Goal: Task Accomplishment & Management: Manage account settings

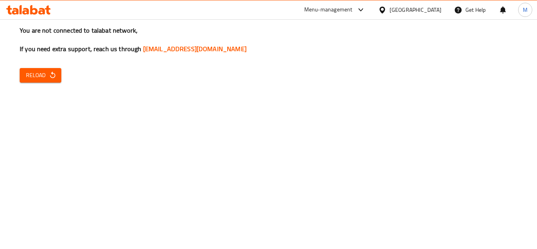
click at [35, 73] on span "Reload" at bounding box center [40, 75] width 29 height 10
click at [32, 73] on span "Reload" at bounding box center [40, 75] width 29 height 10
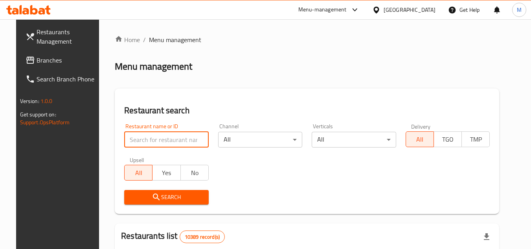
click at [173, 141] on input "search" at bounding box center [166, 140] width 85 height 16
paste input "Crispino"
type input "Crispino"
click button "Search" at bounding box center [166, 197] width 85 height 15
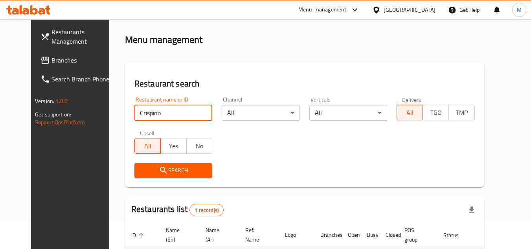
scroll to position [95, 0]
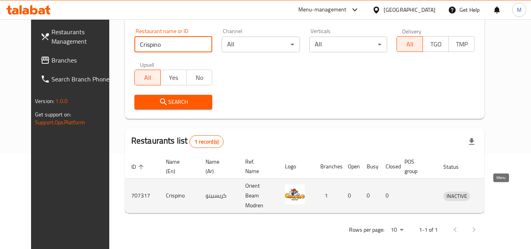
click at [501, 193] on link "enhanced table" at bounding box center [493, 195] width 15 height 9
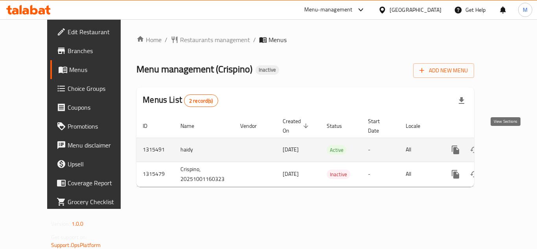
click at [509, 140] on link "enhanced table" at bounding box center [512, 149] width 19 height 19
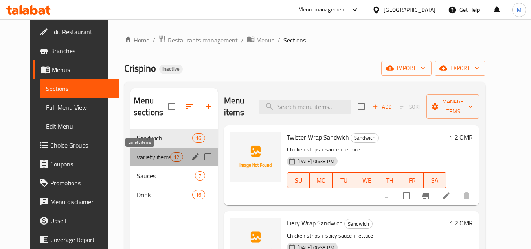
click at [145, 158] on span "variety items" at bounding box center [153, 156] width 33 height 9
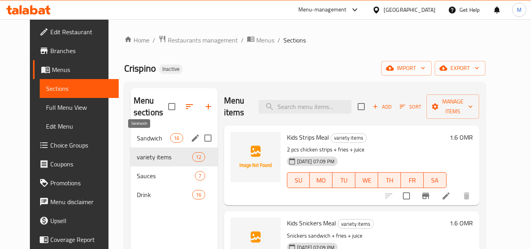
click at [144, 141] on span "Sandwich" at bounding box center [153, 137] width 33 height 9
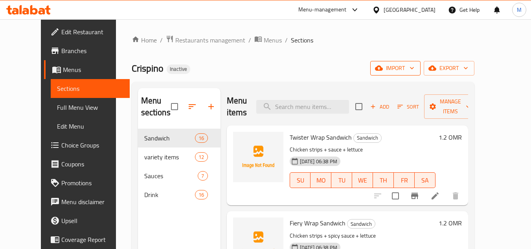
click at [414, 68] on icon "button" at bounding box center [412, 68] width 4 height 2
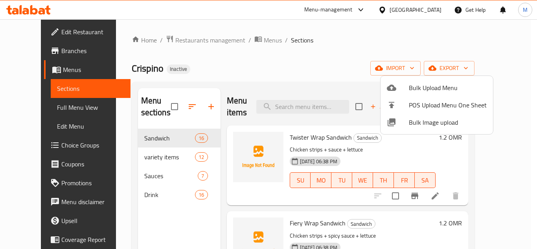
click at [412, 124] on span "Bulk Image upload" at bounding box center [448, 122] width 78 height 9
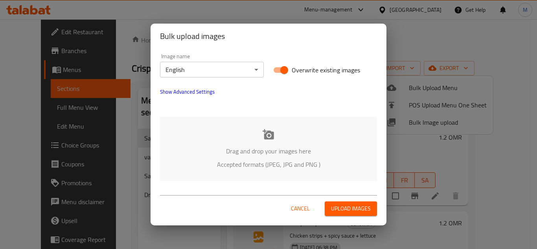
click at [245, 136] on div "Drag and drop your images here Accepted formats (JPEG, JPG and PNG )" at bounding box center [268, 149] width 217 height 64
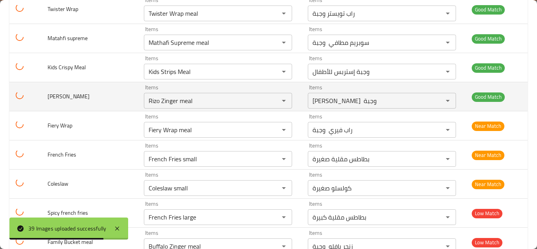
scroll to position [1022, 0]
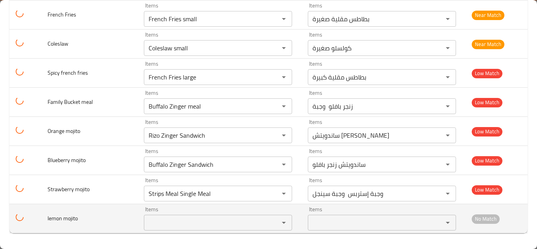
click at [153, 226] on mojito "Items" at bounding box center [206, 222] width 120 height 11
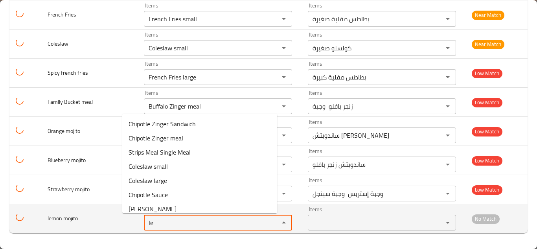
type mojito "l"
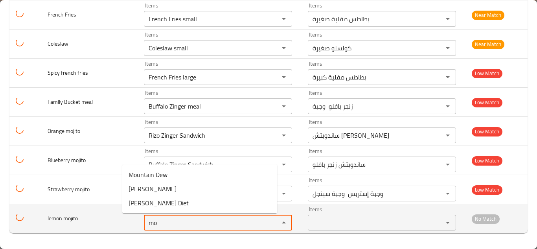
type mojito "m"
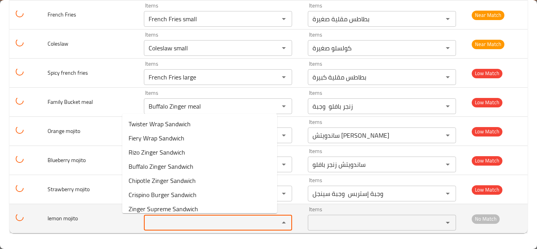
click at [108, 216] on td "lemon mojito" at bounding box center [89, 218] width 96 height 29
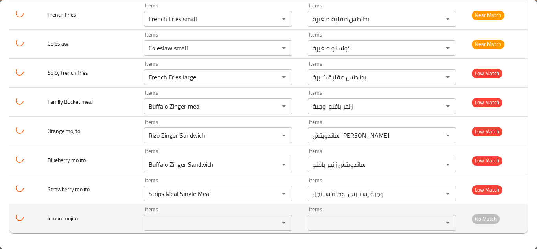
click at [72, 216] on span "lemon mojito" at bounding box center [63, 218] width 30 height 10
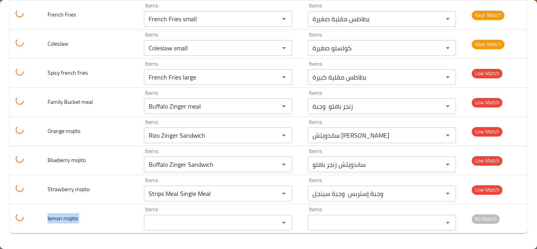
copy span "lemon mojito"
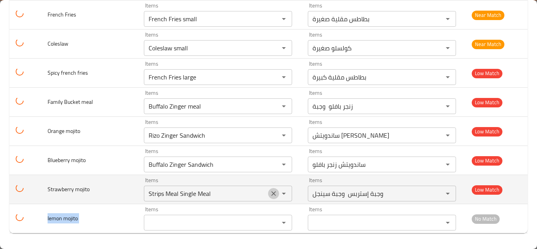
click at [270, 194] on icon "Clear" at bounding box center [274, 194] width 8 height 8
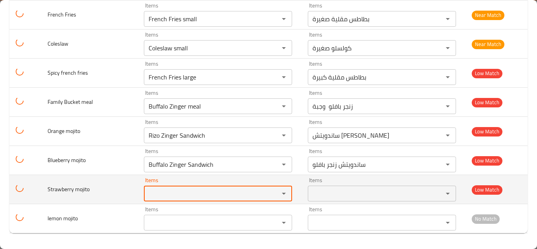
click at [73, 189] on span "Strawberry mojito" at bounding box center [69, 189] width 42 height 10
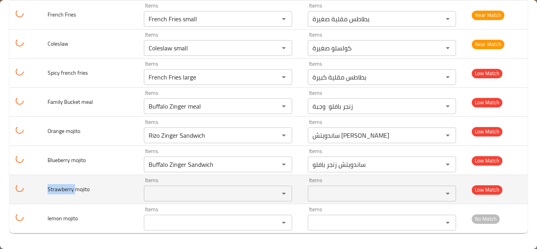
click at [73, 189] on span "Strawberry mojito" at bounding box center [69, 189] width 42 height 10
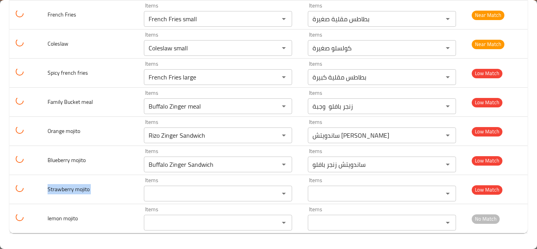
copy span "Strawberry mojito"
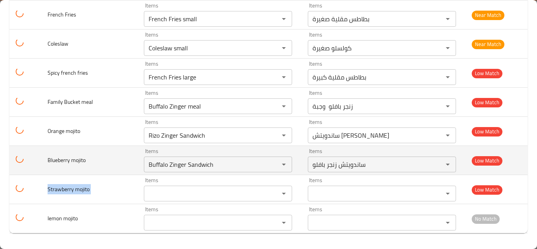
drag, startPoint x: 256, startPoint y: 164, endPoint x: 111, endPoint y: 164, distance: 144.4
click at [270, 164] on icon "Clear" at bounding box center [274, 164] width 8 height 8
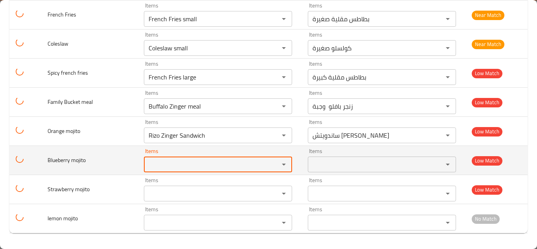
click at [61, 159] on span "Blueberry mojito" at bounding box center [67, 160] width 38 height 10
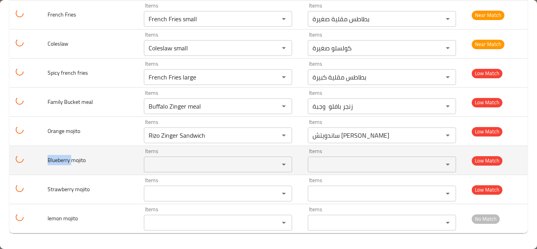
click at [61, 159] on span "Blueberry mojito" at bounding box center [67, 160] width 38 height 10
copy span "Blueberry mojito"
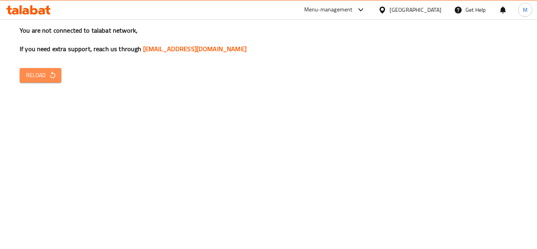
click at [20, 72] on button "Reload" at bounding box center [41, 75] width 42 height 15
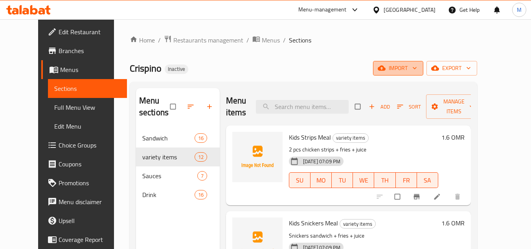
click at [424, 63] on button "import" at bounding box center [398, 68] width 50 height 15
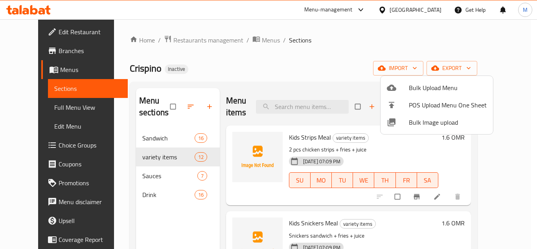
click at [423, 118] on span "Bulk Image upload" at bounding box center [448, 122] width 78 height 9
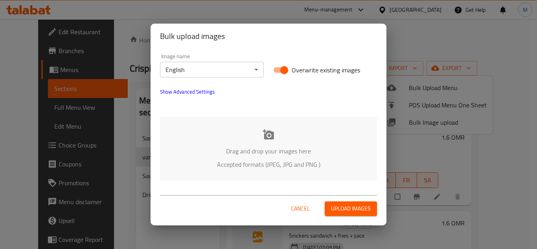
click at [218, 129] on div "Drag and drop your images here Accepted formats (JPEG, JPG and PNG )" at bounding box center [268, 149] width 217 height 64
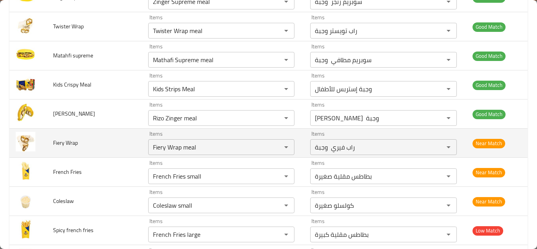
scroll to position [1022, 0]
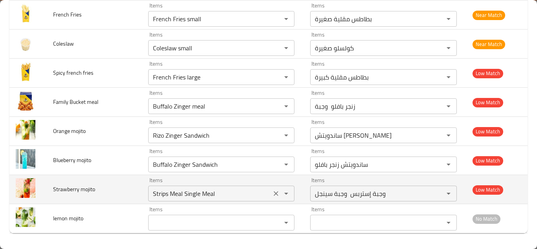
click at [272, 193] on icon "Clear" at bounding box center [276, 194] width 8 height 8
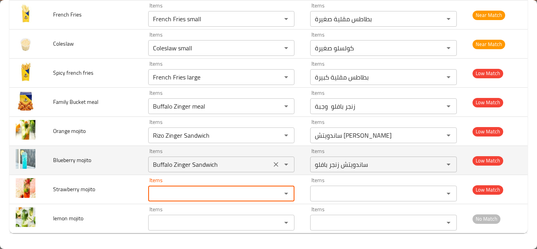
click at [274, 164] on icon "Clear" at bounding box center [276, 164] width 5 height 5
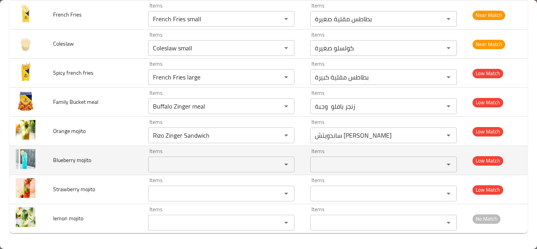
click at [64, 159] on span "Blueberry mojito" at bounding box center [72, 160] width 38 height 10
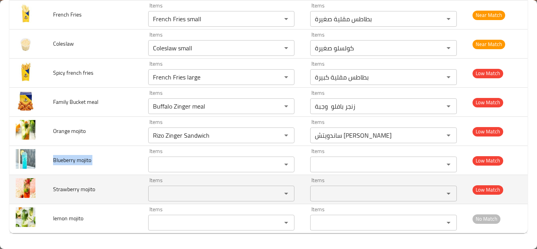
copy span "Blueberry mojito"
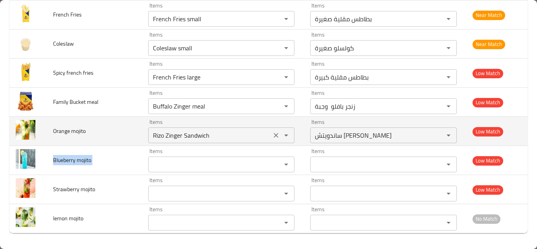
drag, startPoint x: 262, startPoint y: 135, endPoint x: 253, endPoint y: 135, distance: 8.7
click at [274, 135] on icon "Clear" at bounding box center [276, 135] width 5 height 5
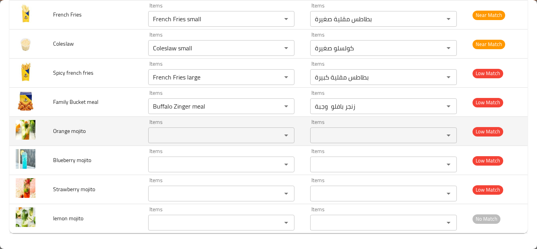
click at [65, 129] on span "Orange mojito" at bounding box center [69, 131] width 33 height 10
copy span "Orange mojito"
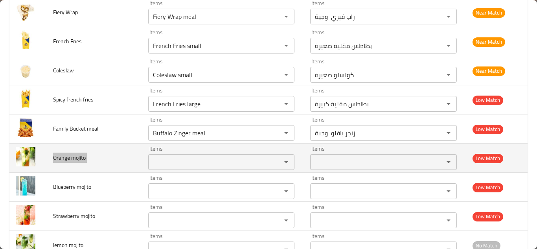
scroll to position [983, 0]
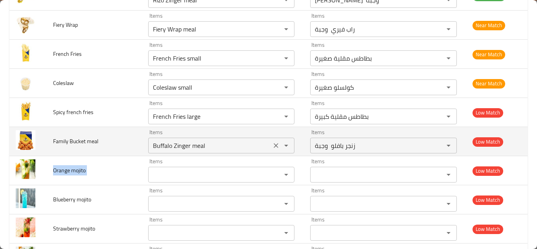
drag, startPoint x: 260, startPoint y: 146, endPoint x: 253, endPoint y: 146, distance: 7.5
click at [272, 146] on icon "Clear" at bounding box center [276, 146] width 8 height 8
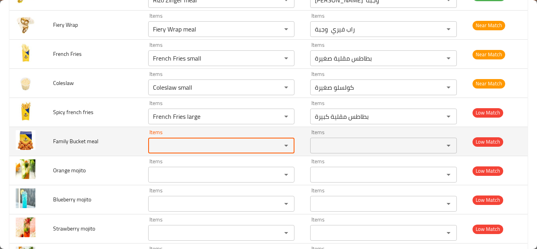
click at [215, 142] on meal "Items" at bounding box center [210, 145] width 118 height 11
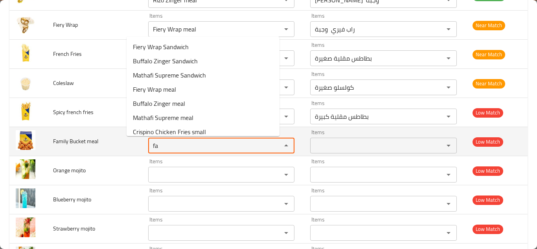
type meal "f"
click at [75, 141] on span "Family Bucket meal" at bounding box center [75, 141] width 45 height 10
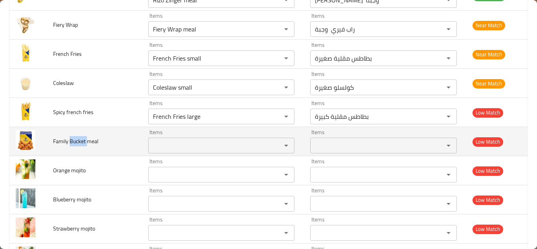
click at [75, 140] on span "Family Bucket meal" at bounding box center [75, 141] width 45 height 10
copy span "Family Bucket meal"
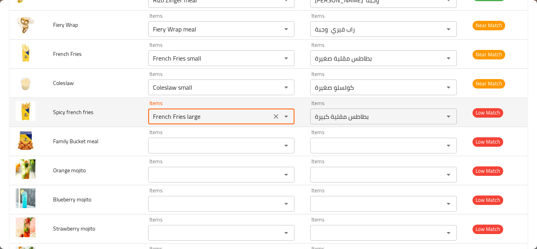
click at [201, 114] on fries "French Fries large" at bounding box center [210, 116] width 118 height 11
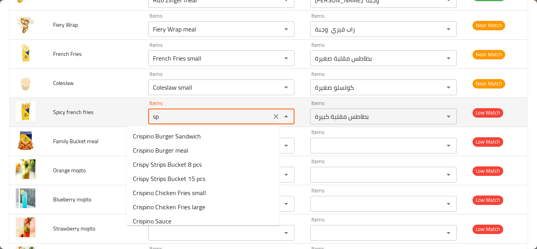
type fries "s"
click at [73, 111] on span "Spicy french fries" at bounding box center [73, 112] width 41 height 10
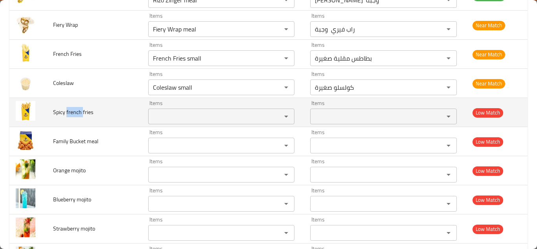
click at [73, 111] on span "Spicy french fries" at bounding box center [73, 112] width 41 height 10
copy span "Spicy french fries"
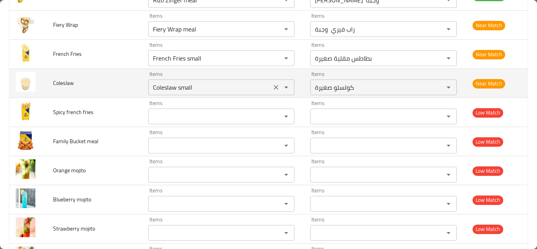
click at [182, 85] on input "Coleslaw small" at bounding box center [210, 87] width 118 height 11
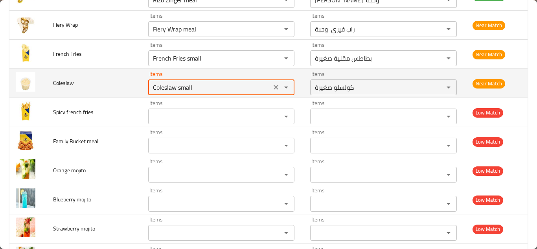
click at [186, 83] on input "Coleslaw small" at bounding box center [210, 87] width 118 height 11
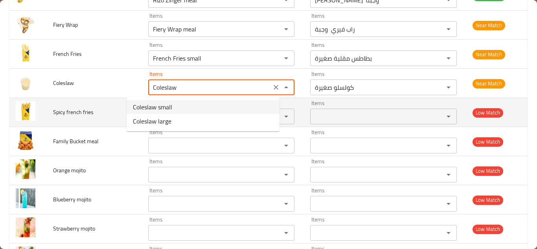
click at [166, 103] on span "Coleslaw small" at bounding box center [152, 106] width 39 height 9
type input "Coleslaw small"
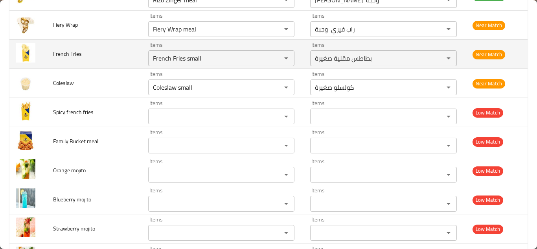
click at [115, 55] on td "French Fries" at bounding box center [94, 54] width 95 height 29
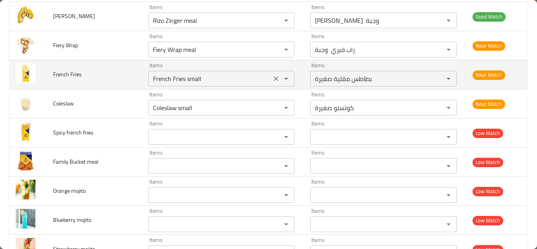
scroll to position [944, 0]
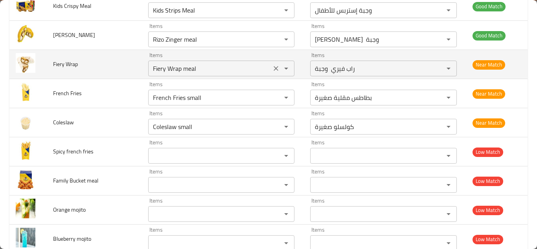
click at [184, 66] on Wrap "Fiery Wrap meal" at bounding box center [210, 68] width 118 height 11
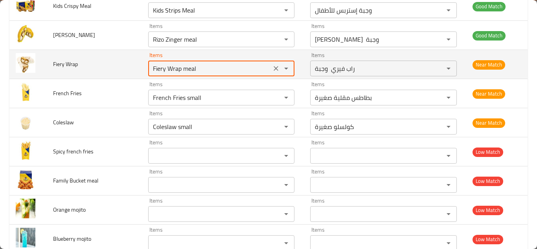
click at [189, 64] on Wrap "Fiery Wrap meal" at bounding box center [210, 68] width 118 height 11
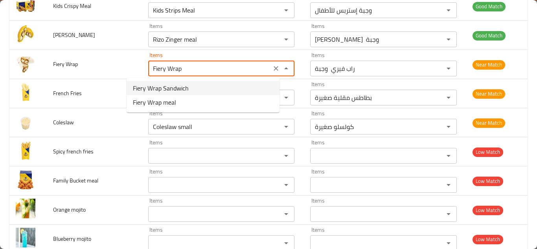
click at [184, 86] on span "Fiery Wrap Sandwich" at bounding box center [161, 87] width 56 height 9
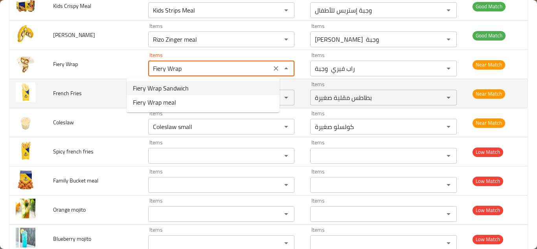
type Wrap "Fiery Wrap Sandwich"
type Wrap-ar "ساندويتش راب فايري"
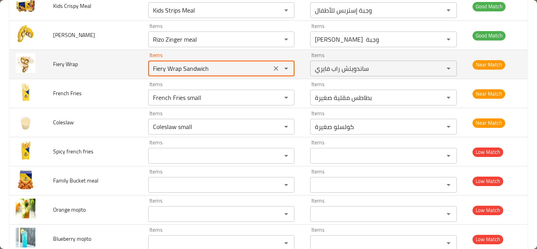
type Wrap "Fiery Wrap Sandwich"
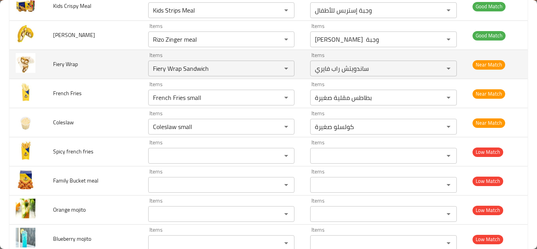
click at [109, 66] on td "Fiery Wrap" at bounding box center [94, 64] width 95 height 29
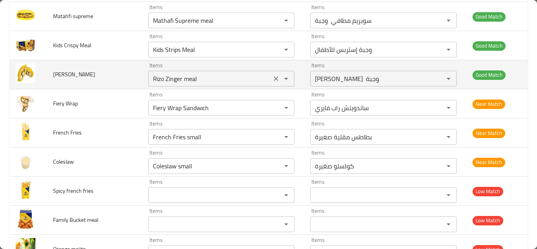
click at [193, 77] on zinger "Rizo Zinger meal" at bounding box center [210, 78] width 118 height 11
click at [194, 76] on zinger "Rizo Zinger meal" at bounding box center [210, 78] width 118 height 11
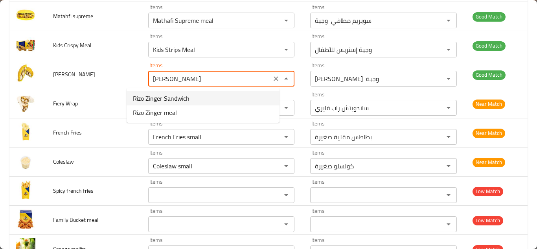
click at [194, 100] on zinger-option-0 "Rizo Zinger Sandwich" at bounding box center [203, 98] width 153 height 14
type zinger "Rizo Zinger Sandwich"
type zinger-ar "ساندويتش زنجر ريزو"
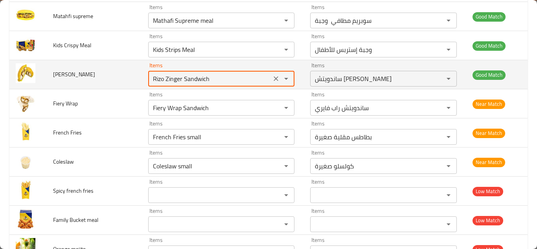
type zinger "Rizo Zinger Sandwich"
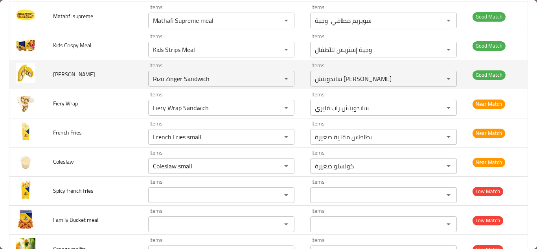
click at [103, 71] on td "Rizo zinger" at bounding box center [94, 74] width 95 height 29
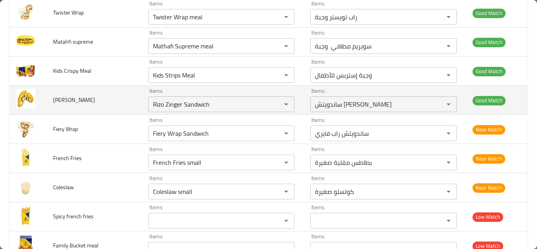
scroll to position [865, 0]
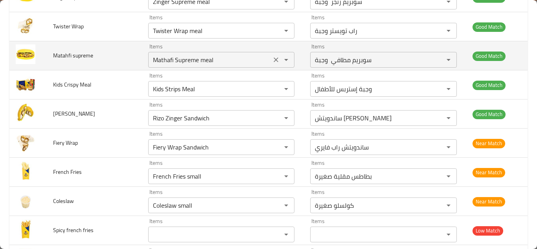
click at [208, 54] on supreme "Mathafi Supreme meal" at bounding box center [210, 59] width 118 height 11
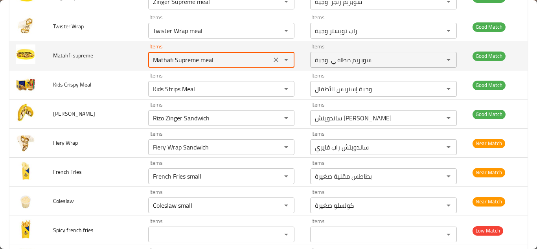
click at [212, 59] on supreme "Mathafi Supreme meal" at bounding box center [210, 59] width 118 height 11
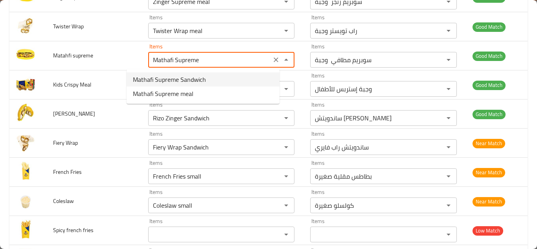
click at [188, 76] on span "Mathafi Supreme Sandwich" at bounding box center [169, 79] width 73 height 9
type supreme "Mathafi Supreme Sandwich"
type supreme-ar "ساندويتش سوبريم مطافي"
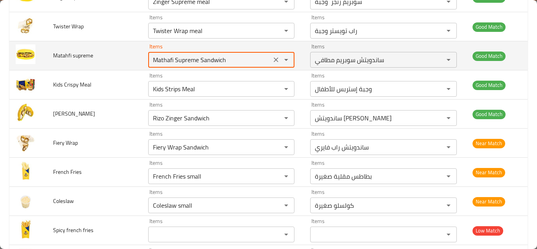
type supreme "Mathafi Supreme Sandwich"
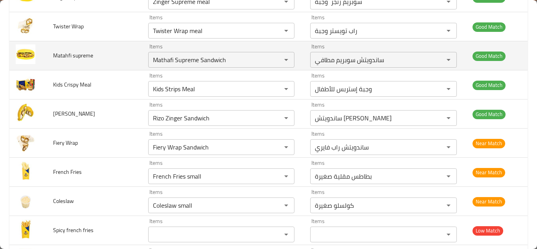
click at [116, 56] on td "Matahfi supreme" at bounding box center [94, 55] width 95 height 29
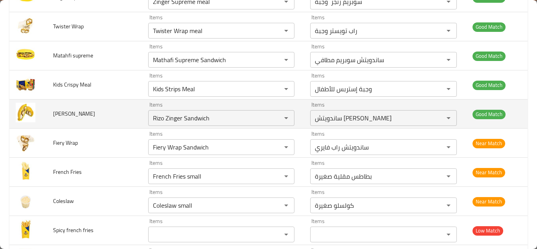
click at [105, 113] on td "Rizo zinger" at bounding box center [94, 114] width 95 height 29
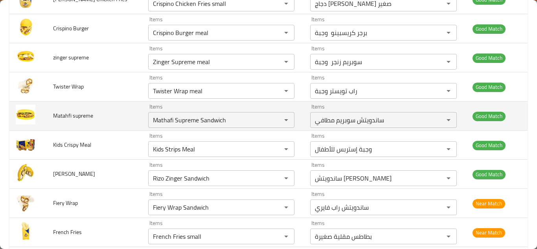
scroll to position [786, 0]
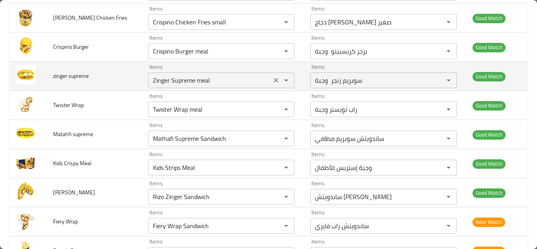
drag, startPoint x: 191, startPoint y: 79, endPoint x: 197, endPoint y: 78, distance: 6.0
click at [191, 79] on supreme "Zinger Supreme meal" at bounding box center [210, 80] width 118 height 11
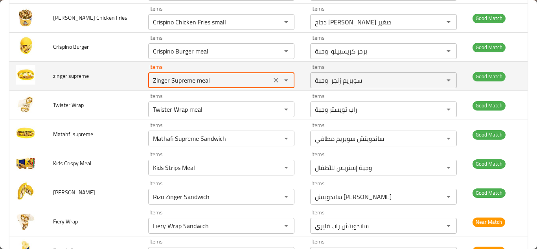
click at [204, 77] on supreme "Zinger Supreme meal" at bounding box center [210, 80] width 118 height 11
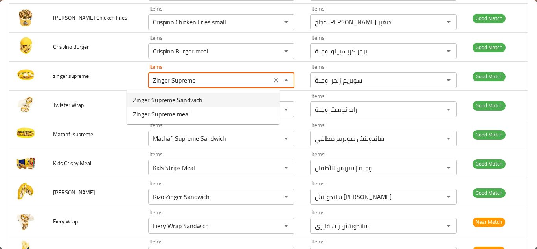
click at [203, 97] on supreme-option-0 "Zinger Supreme Sandwich" at bounding box center [203, 100] width 153 height 14
type supreme "Zinger Supreme Sandwich"
type supreme-ar "ساندويتش سوبريم زنجر"
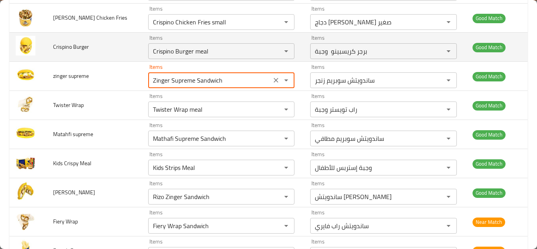
type supreme "Zinger Supreme Sandwich"
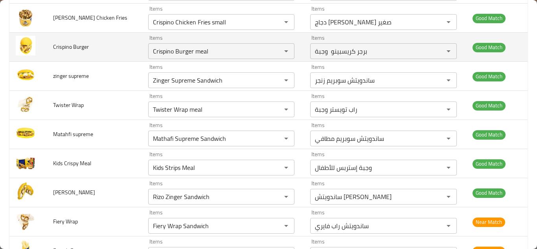
click at [108, 46] on td "Crispino Burger" at bounding box center [94, 47] width 95 height 29
click at [205, 51] on Burger "Crispino Burger meal" at bounding box center [210, 51] width 118 height 11
click at [211, 48] on Burger "Crispino Burger meal" at bounding box center [210, 51] width 118 height 11
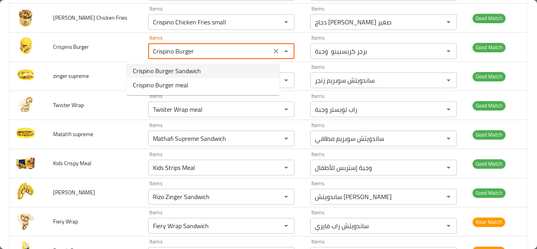
click at [215, 71] on Burger-option-0 "Crispino Burger Sandwich" at bounding box center [203, 71] width 153 height 14
type Burger "Crispino Burger Sandwich"
type Burger-ar "ساندويتش برجر كريسبينو"
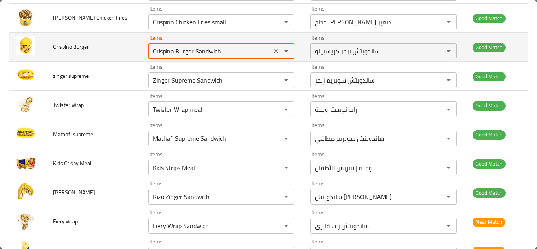
type Burger "Crispino Burger Sandwich"
click at [103, 44] on td "Crispino Burger" at bounding box center [94, 47] width 95 height 29
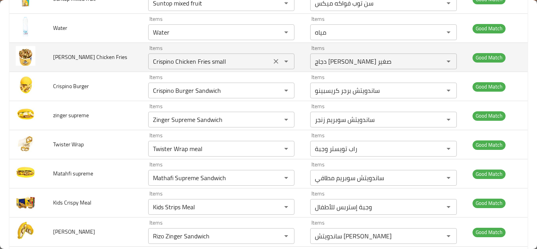
click at [222, 59] on Fries "Crispino Chicken Fries small" at bounding box center [210, 61] width 118 height 11
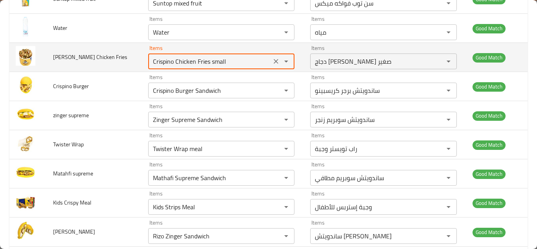
click at [220, 55] on div "Crispino Chicken Fries small Items" at bounding box center [221, 61] width 146 height 16
click at [226, 55] on div "Crispino Chicken Fries small Items" at bounding box center [221, 61] width 146 height 16
click at [226, 58] on Fries "Crispino Chicken Fries small" at bounding box center [210, 61] width 118 height 11
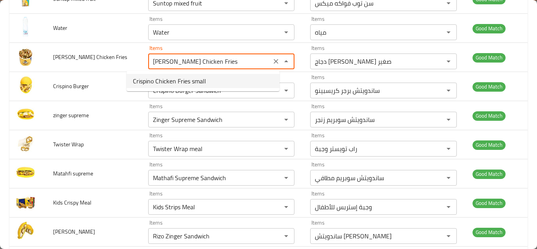
click at [215, 79] on Fries-option-0 "Crispino Chicken Fries small" at bounding box center [203, 81] width 153 height 14
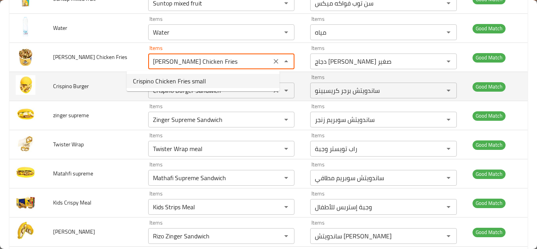
type Fries "Crispino Chicken Fries small"
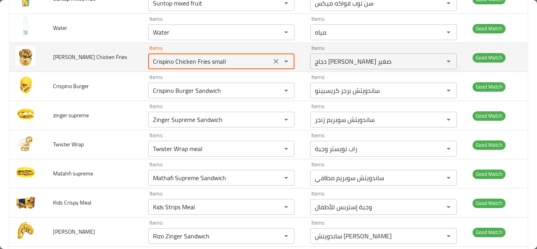
click at [111, 52] on td "Crispino Chicken Fries" at bounding box center [94, 57] width 95 height 29
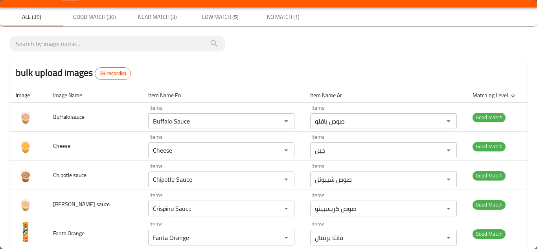
scroll to position [0, 0]
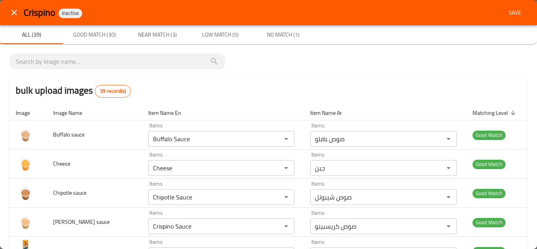
click at [509, 11] on span "Save" at bounding box center [515, 13] width 19 height 10
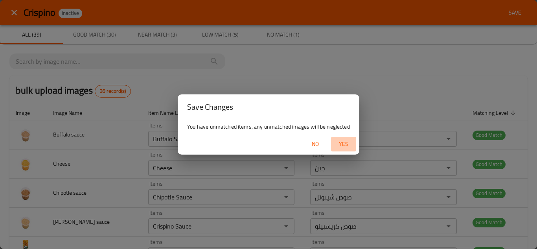
click at [346, 139] on span "Yes" at bounding box center [343, 144] width 19 height 10
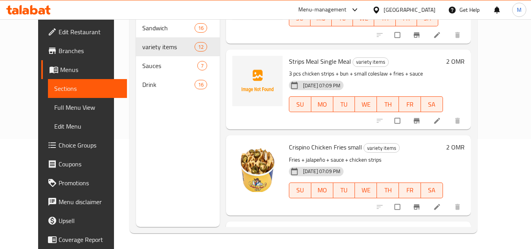
scroll to position [315, 0]
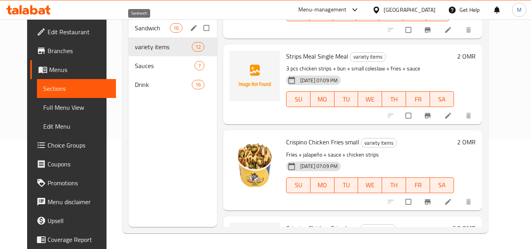
click at [135, 27] on span "Sandwich" at bounding box center [152, 27] width 35 height 9
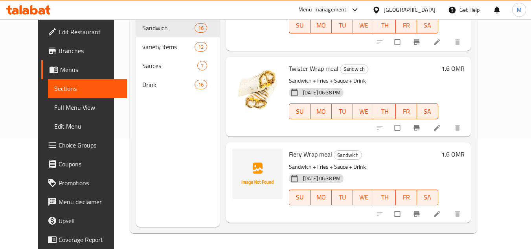
scroll to position [669, 0]
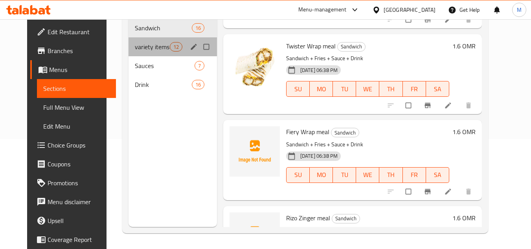
click at [129, 41] on div "variety items 12" at bounding box center [173, 46] width 89 height 19
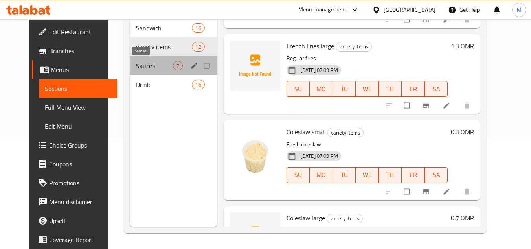
click at [136, 67] on span "Sauces" at bounding box center [154, 65] width 37 height 9
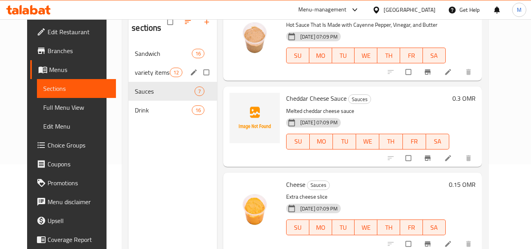
scroll to position [71, 0]
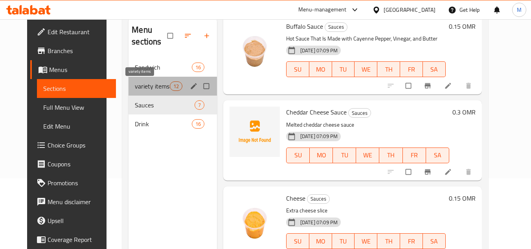
click at [144, 85] on span "variety items" at bounding box center [152, 85] width 35 height 9
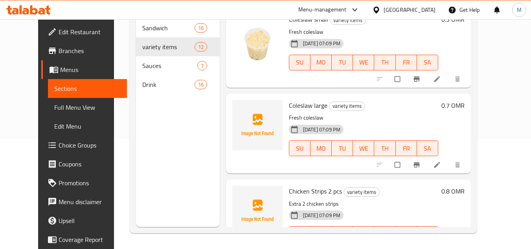
scroll to position [735, 0]
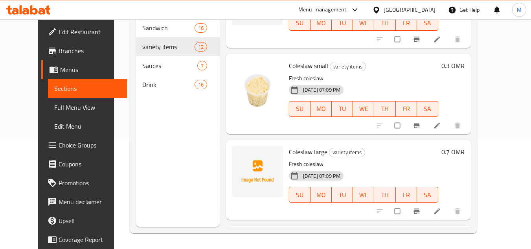
click at [289, 66] on span "Coleslaw small" at bounding box center [308, 66] width 39 height 12
copy span "Coleslaw"
click at [240, 159] on icon "upload picture" at bounding box center [243, 157] width 7 height 6
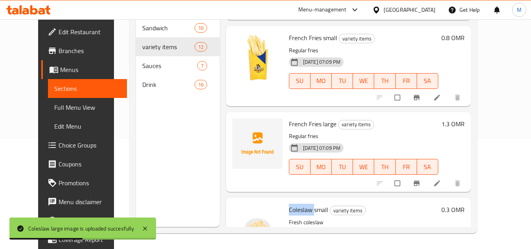
scroll to position [577, 0]
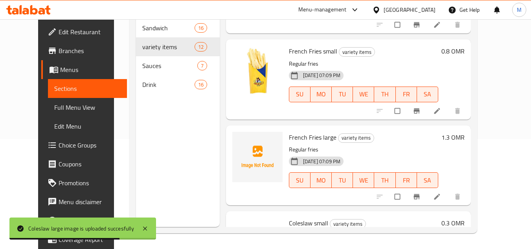
click at [289, 50] on span "French Fries small" at bounding box center [313, 51] width 48 height 12
copy span "French"
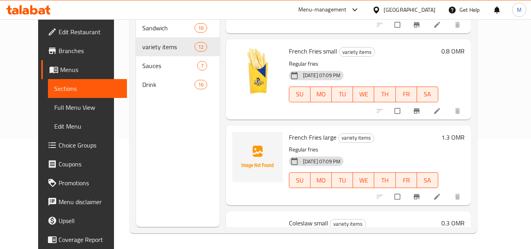
click at [309, 48] on span "French Fries small" at bounding box center [313, 51] width 48 height 12
copy span "Fries"
click at [240, 144] on icon "upload picture" at bounding box center [243, 142] width 7 height 6
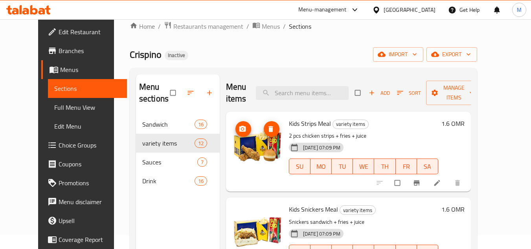
scroll to position [0, 0]
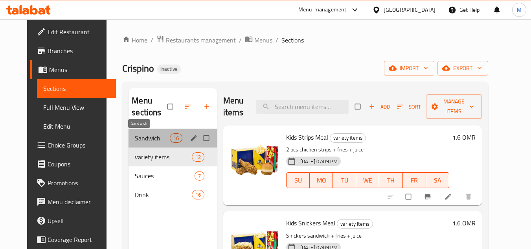
click at [136, 137] on span "Sandwich" at bounding box center [152, 137] width 35 height 9
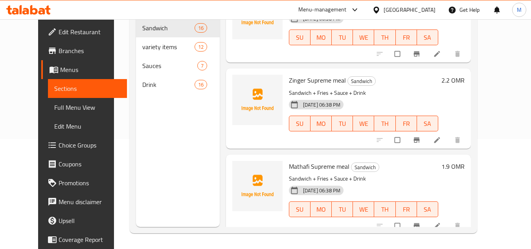
scroll to position [1157, 0]
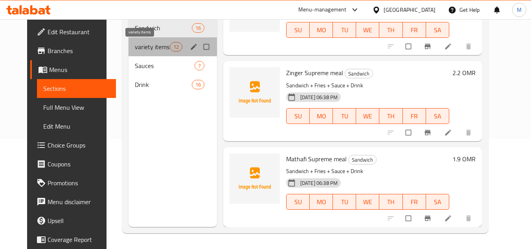
click at [136, 47] on span "variety items" at bounding box center [152, 46] width 35 height 9
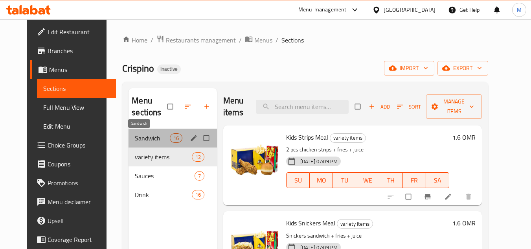
click at [135, 137] on span "Sandwich" at bounding box center [152, 137] width 35 height 9
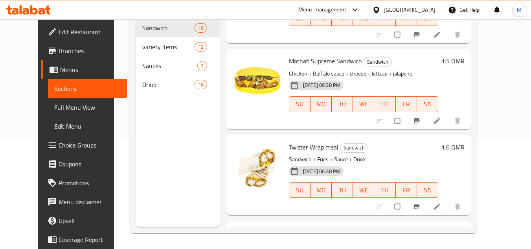
scroll to position [629, 0]
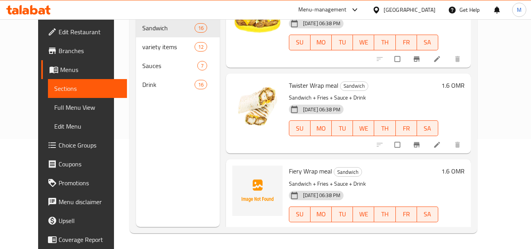
click at [439, 90] on h6 "Twister Wrap meal Sandwich" at bounding box center [363, 85] width 149 height 11
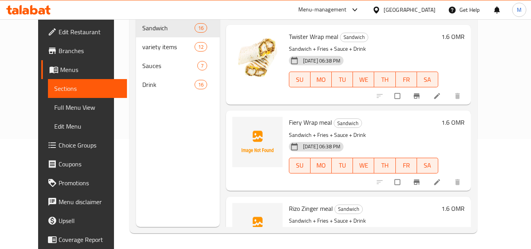
scroll to position [685, 0]
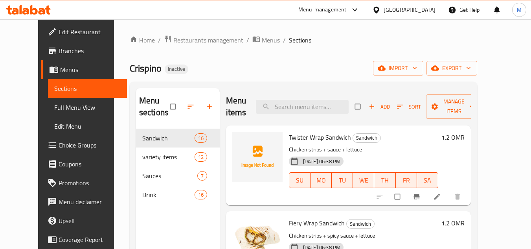
click at [289, 139] on span "Twister Wrap Sandwich" at bounding box center [320, 137] width 62 height 12
copy span "Twister"
click at [293, 87] on div "Menu sections Sandwich 16 variety items 12 Sauces 7 Drink 16 Menu items Add Sor…" at bounding box center [304, 213] width 348 height 262
click at [289, 137] on span "Twister Wrap Sandwich" at bounding box center [320, 137] width 62 height 12
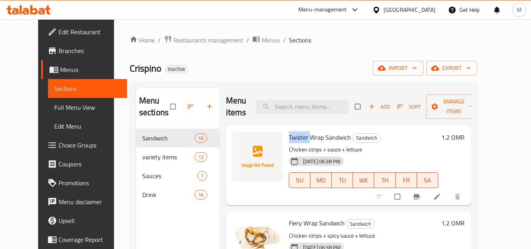
click at [289, 137] on span "Twister Wrap Sandwich" at bounding box center [320, 137] width 62 height 12
copy span "Twister"
click at [236, 147] on button "upload picture" at bounding box center [244, 143] width 16 height 16
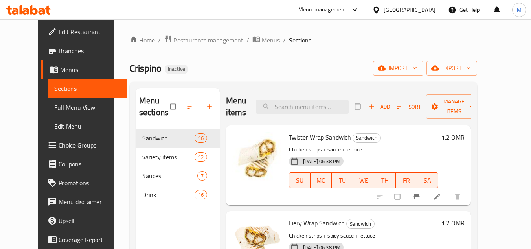
click at [393, 139] on h6 "Twister Wrap Sandwich Sandwich" at bounding box center [363, 137] width 149 height 11
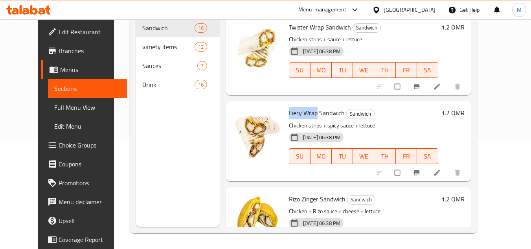
drag, startPoint x: 308, startPoint y: 112, endPoint x: 279, endPoint y: 111, distance: 29.1
click at [289, 111] on span "Fiery Wrap Sandwich" at bounding box center [317, 113] width 56 height 12
copy span "Fiery Wrap"
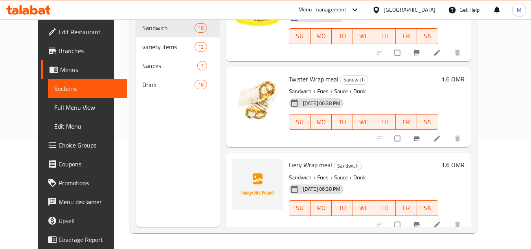
scroll to position [669, 0]
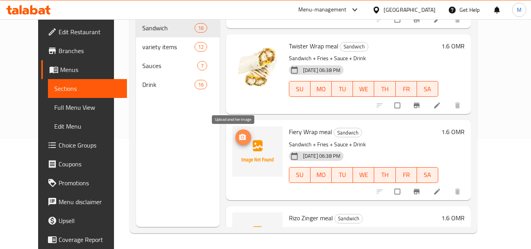
click at [240, 136] on icon "upload picture" at bounding box center [243, 137] width 7 height 6
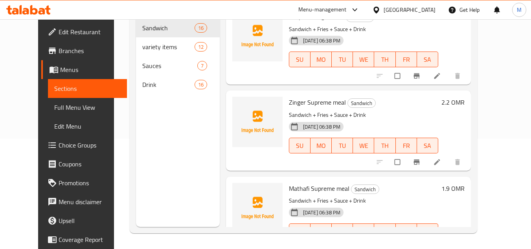
scroll to position [1141, 0]
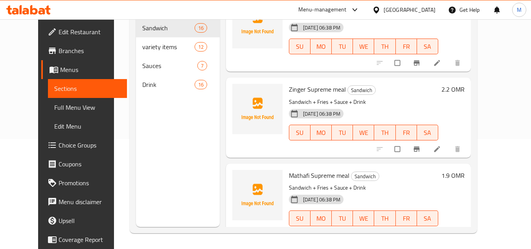
click at [308, 89] on span "Zinger Supreme meal" at bounding box center [317, 89] width 57 height 12
copy span "Supreme"
click at [240, 96] on icon "upload picture" at bounding box center [243, 95] width 7 height 6
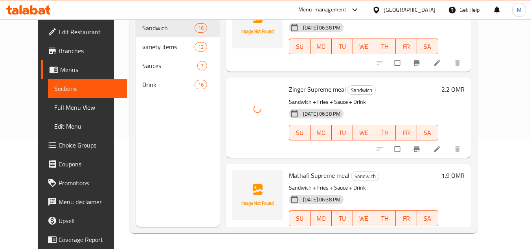
click at [289, 172] on span "Mathafi Supreme meal" at bounding box center [319, 176] width 61 height 12
copy span "Mathafi"
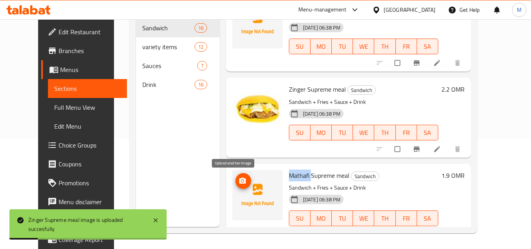
click at [239, 177] on icon "upload picture" at bounding box center [243, 181] width 8 height 8
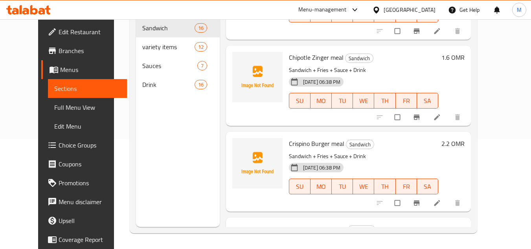
scroll to position [1000, 0]
click at [289, 144] on span "Crispino Burger meal" at bounding box center [316, 144] width 55 height 12
copy span "Crispino"
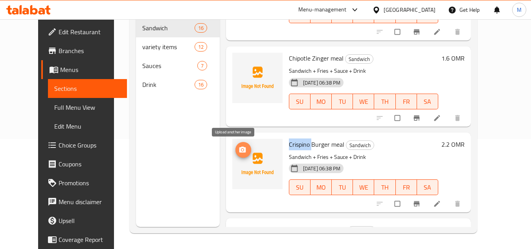
click at [240, 152] on icon "upload picture" at bounding box center [243, 150] width 7 height 6
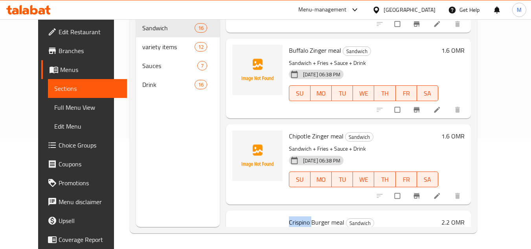
scroll to position [921, 0]
click at [289, 137] on span "Chipotle Zinger meal" at bounding box center [316, 137] width 55 height 12
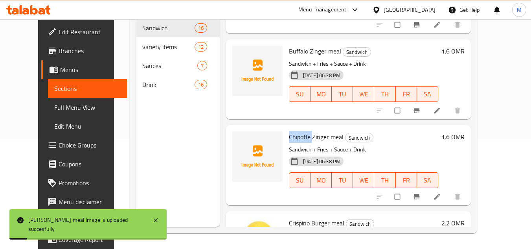
copy span "Chipotle"
click at [240, 143] on icon "upload picture" at bounding box center [243, 142] width 7 height 6
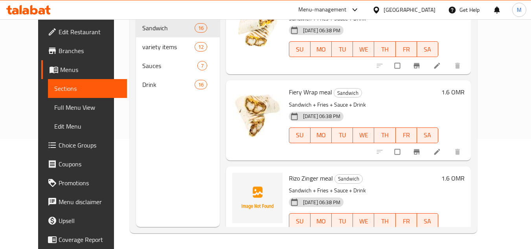
scroll to position [747, 0]
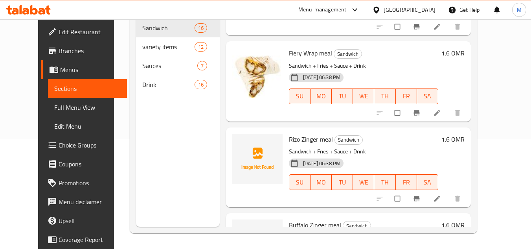
click at [289, 139] on span "Rizo Zinger meal" at bounding box center [311, 139] width 44 height 12
copy span "Rizo"
click at [242, 144] on circle "upload picture" at bounding box center [243, 145] width 2 height 2
click at [239, 144] on icon "upload picture" at bounding box center [243, 145] width 8 height 8
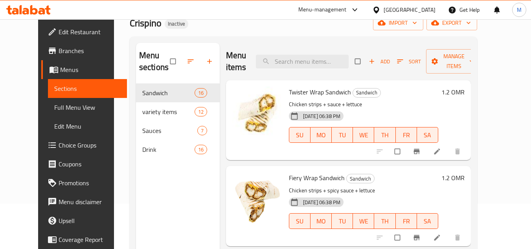
scroll to position [0, 0]
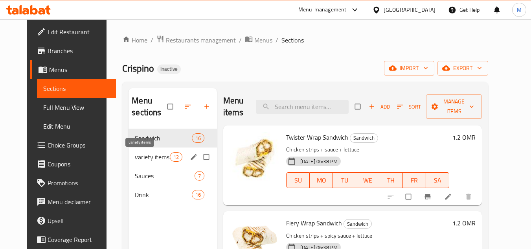
click at [139, 159] on span "variety items" at bounding box center [152, 156] width 35 height 9
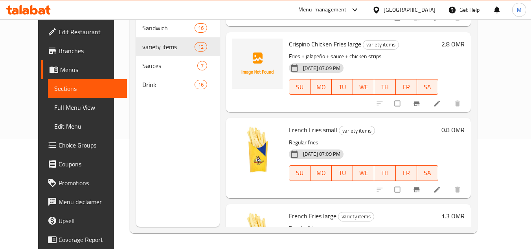
scroll to position [420, 0]
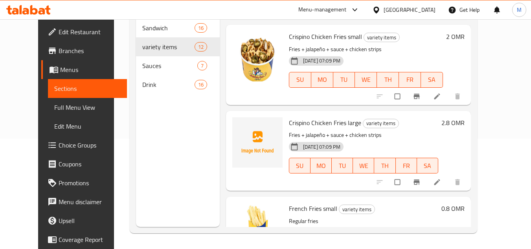
click at [289, 123] on span "Crispino Chicken Fries large" at bounding box center [325, 123] width 72 height 12
copy span "Crispino"
click at [236, 126] on span "upload picture" at bounding box center [244, 128] width 16 height 8
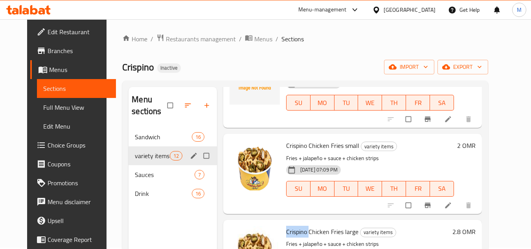
scroll to position [0, 0]
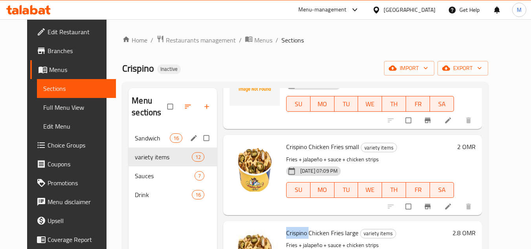
click at [135, 141] on span "Sandwich" at bounding box center [152, 137] width 35 height 9
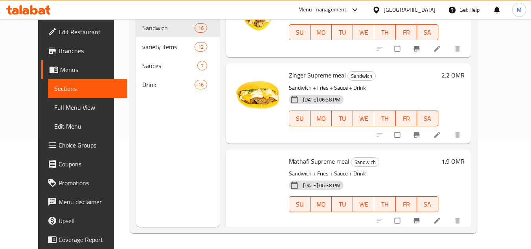
scroll to position [1157, 0]
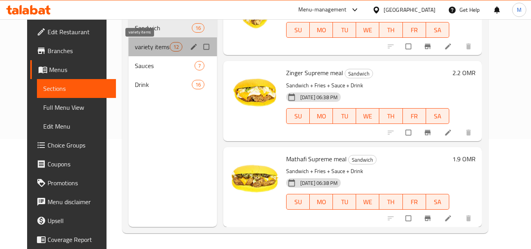
click at [135, 46] on span "variety items" at bounding box center [152, 46] width 35 height 9
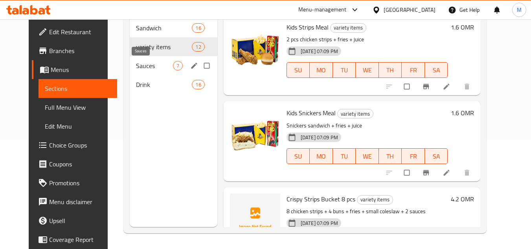
click at [136, 66] on span "Sauces" at bounding box center [154, 65] width 37 height 9
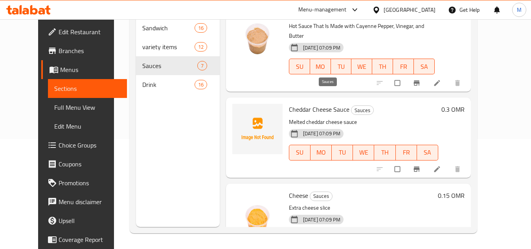
scroll to position [384, 0]
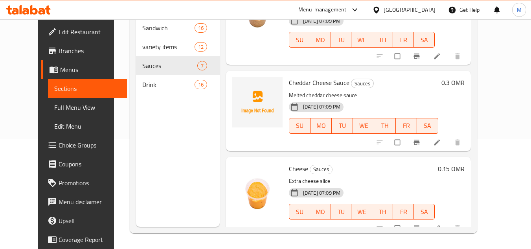
click at [289, 163] on span "Cheese" at bounding box center [298, 169] width 19 height 12
copy h6 "Cheese"
click at [240, 85] on icon "upload picture" at bounding box center [243, 88] width 7 height 6
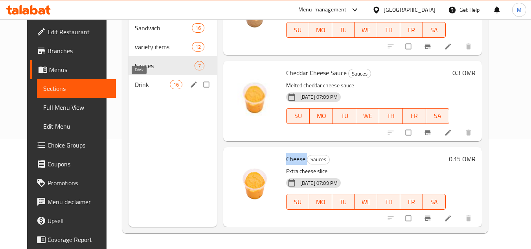
click at [135, 84] on span "Drink" at bounding box center [152, 84] width 35 height 9
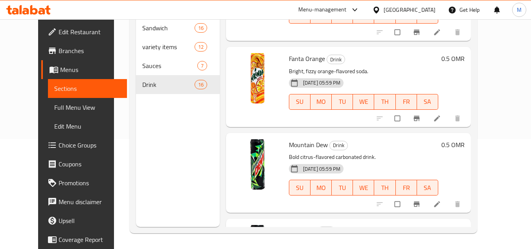
scroll to position [371, 0]
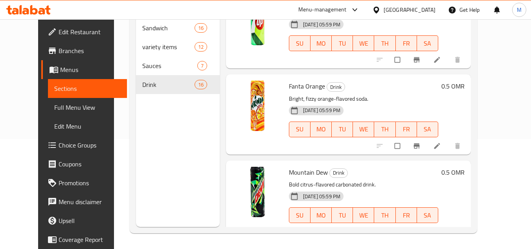
click at [289, 83] on span "Fanta Orange" at bounding box center [307, 86] width 36 height 12
copy h6 "Fanta Orange"
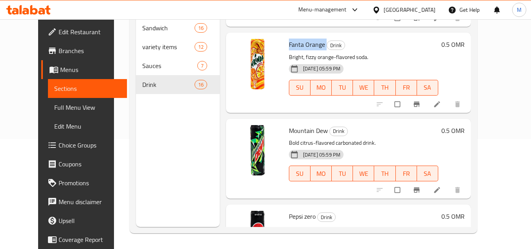
scroll to position [433, 0]
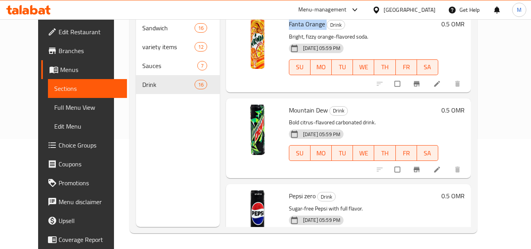
click at [57, 108] on span "Full Menu View" at bounding box center [87, 107] width 66 height 9
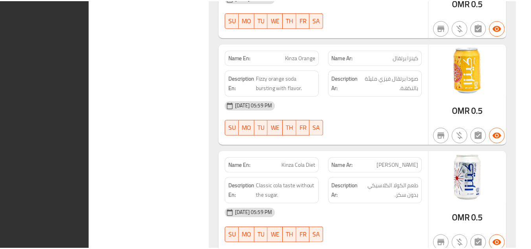
scroll to position [5527, 0]
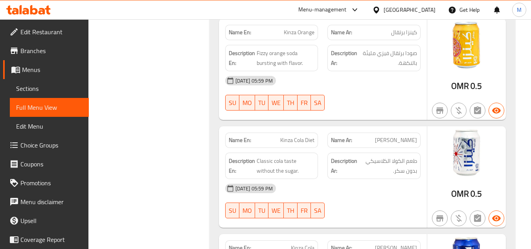
click at [37, 13] on icon at bounding box center [33, 9] width 7 height 9
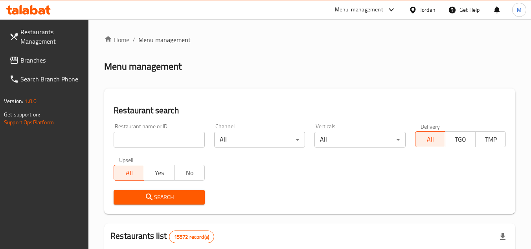
scroll to position [0, 0]
click at [170, 132] on input "search" at bounding box center [159, 139] width 91 height 16
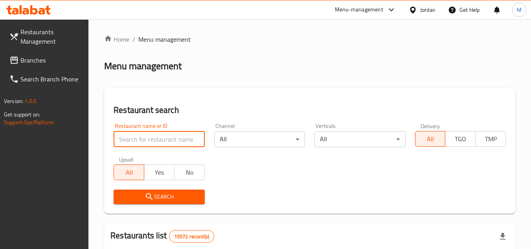
paste input "623507"
type input "623507"
click button "Search" at bounding box center [159, 197] width 91 height 15
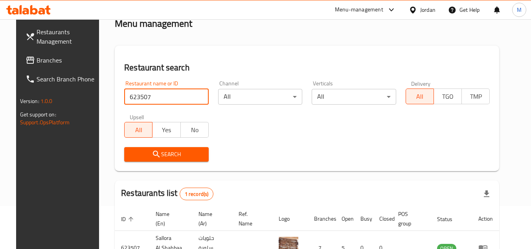
scroll to position [102, 0]
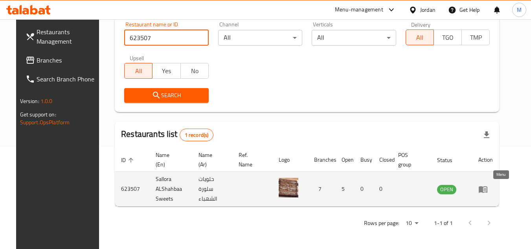
click at [488, 188] on icon "enhanced table" at bounding box center [483, 188] width 9 height 9
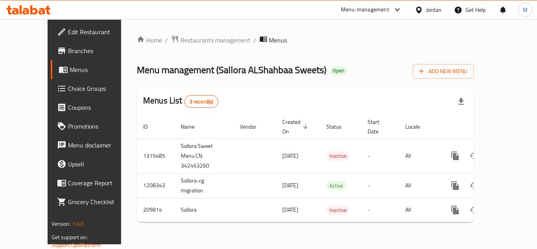
click at [36, 6] on icon at bounding box center [28, 9] width 44 height 9
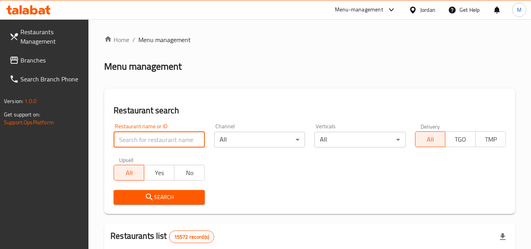
click at [151, 141] on input "search" at bounding box center [159, 140] width 91 height 16
paste input "681365"
type input "681365"
click button "Search" at bounding box center [159, 197] width 91 height 15
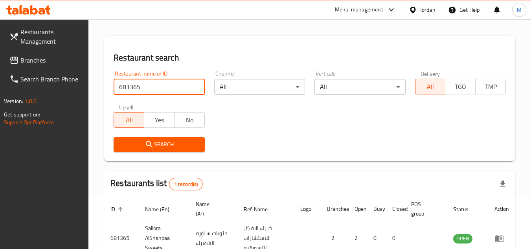
scroll to position [102, 0]
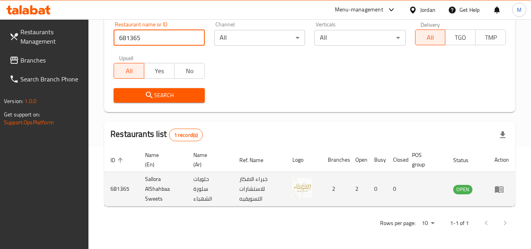
click at [495, 185] on icon "enhanced table" at bounding box center [499, 188] width 9 height 9
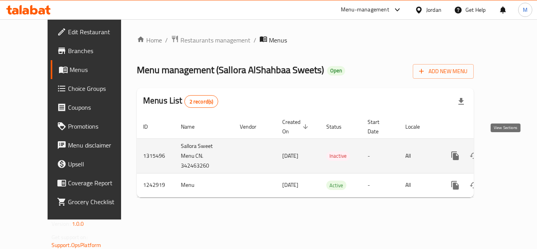
click at [508, 151] on icon "enhanced table" at bounding box center [511, 155] width 9 height 9
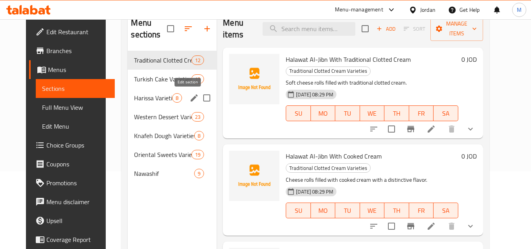
scroll to position [79, 0]
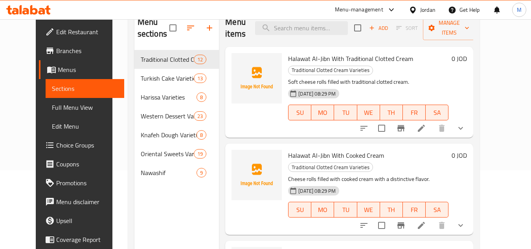
click at [496, 94] on div "Home / Restaurants management / Menus / Sections Sallora AlShahbaa Sweets Open …" at bounding box center [303, 111] width 383 height 340
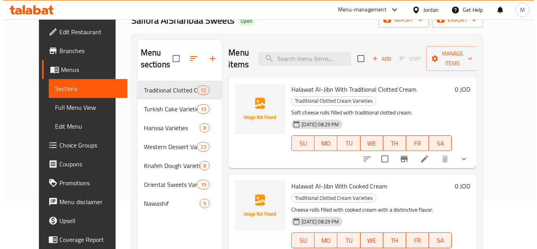
scroll to position [0, 0]
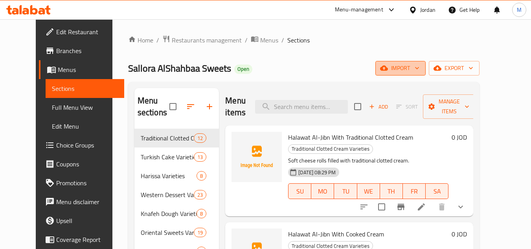
click at [421, 67] on icon "button" at bounding box center [417, 68] width 8 height 8
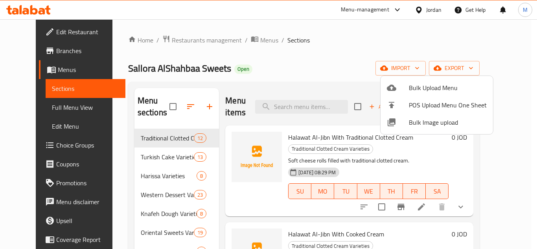
click at [414, 120] on span "Bulk Image upload" at bounding box center [448, 122] width 78 height 9
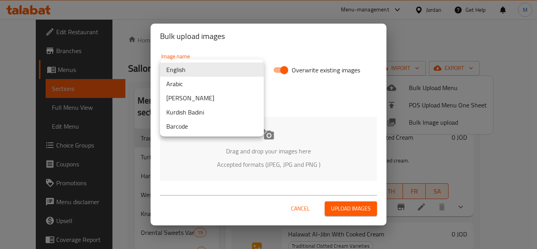
click at [241, 70] on body "​ Menu-management Jordan Get Help M Edit Restaurant Branches Menus Sections Ful…" at bounding box center [268, 134] width 537 height 230
click at [209, 83] on li "Arabic" at bounding box center [212, 84] width 104 height 14
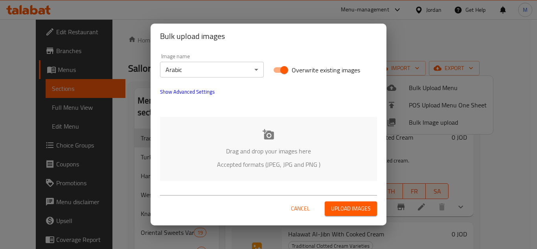
click at [210, 125] on div "Drag and drop your images here Accepted formats (JPEG, JPG and PNG )" at bounding box center [268, 149] width 217 height 64
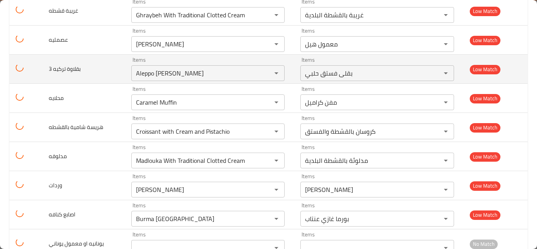
scroll to position [1313, 0]
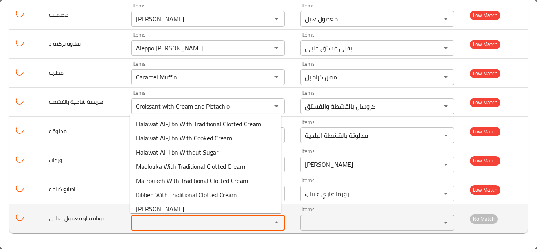
click at [181, 223] on يوناني "Items" at bounding box center [197, 222] width 126 height 11
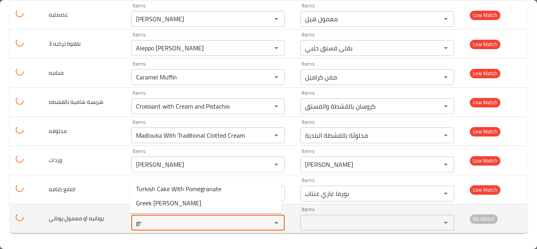
type يوناني "g"
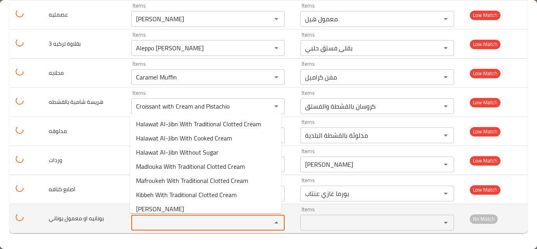
click at [90, 218] on span "يونانيه او معمول يوناني" at bounding box center [76, 218] width 55 height 10
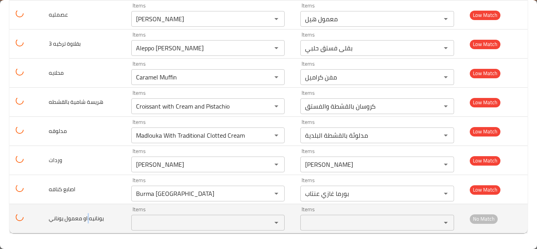
click at [90, 218] on span "يونانيه او معمول يوناني" at bounding box center [76, 218] width 55 height 10
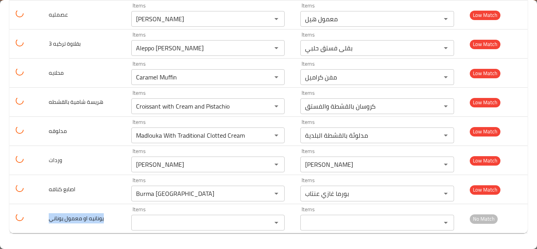
copy span "يونانيه او معمول يوناني"
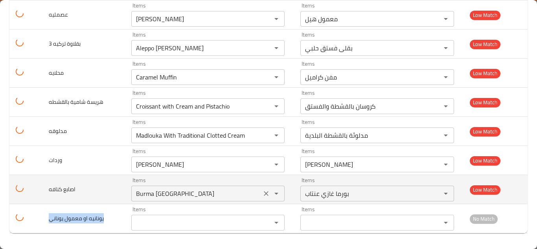
click at [179, 192] on كنافه "Burma [GEOGRAPHIC_DATA]" at bounding box center [197, 193] width 126 height 11
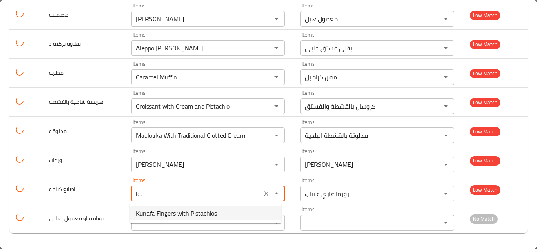
click at [182, 210] on span "Kunafa Fingers with Pistachios" at bounding box center [176, 212] width 81 height 9
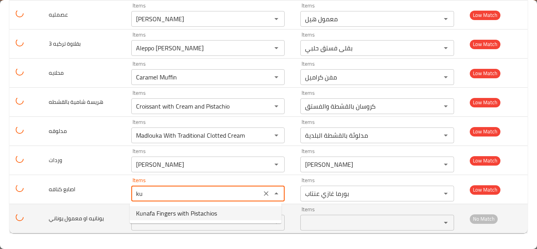
type كنافه "Kunafa Fingers with Pistachios"
type كنافه-ar "أصابع كنافة بالفستق الحلبي"
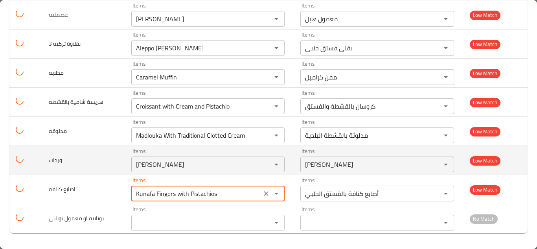
type كنافه "Kunafa Fingers with Pistachios"
click at [108, 165] on td "وردات" at bounding box center [83, 160] width 83 height 29
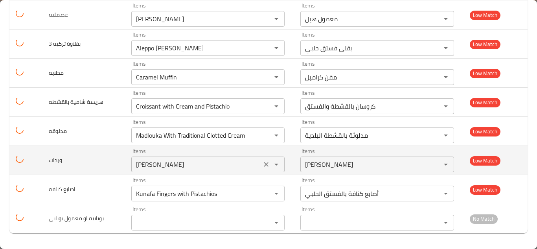
click at [163, 158] on div "Souad Khanum Items" at bounding box center [208, 165] width 154 height 16
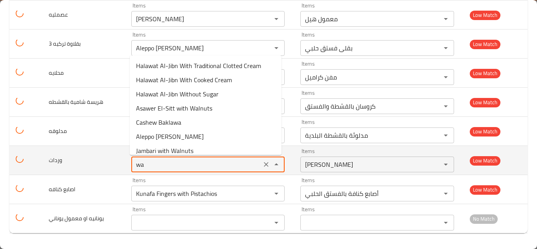
type input "w"
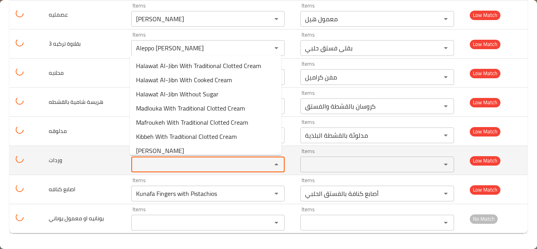
click at [54, 160] on span "وردات" at bounding box center [55, 160] width 13 height 10
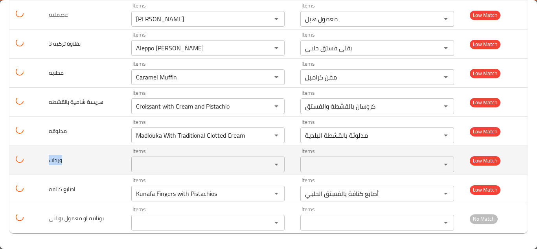
click at [54, 160] on span "وردات" at bounding box center [55, 160] width 13 height 10
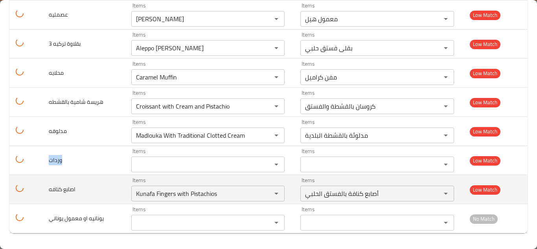
copy span "وردات"
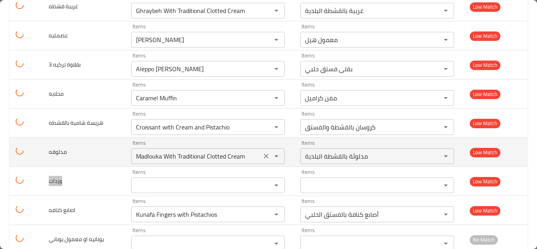
scroll to position [1274, 0]
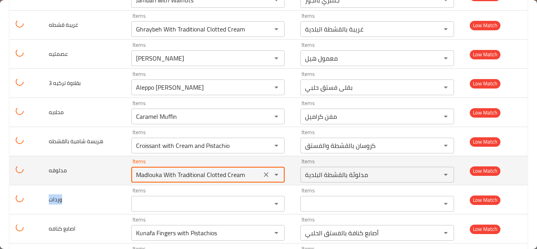
click at [243, 174] on input "Madlouka With Traditional Clotted Cream" at bounding box center [197, 174] width 126 height 11
click at [247, 174] on input "Madlouka With Traditional Clotted Cream" at bounding box center [197, 174] width 126 height 11
click at [247, 172] on input "Madlouka With Traditional Clotted Cream" at bounding box center [197, 174] width 126 height 11
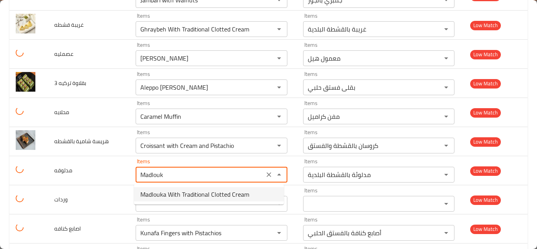
click at [210, 193] on span "Madlouka With Traditional Clotted Cream" at bounding box center [194, 194] width 109 height 9
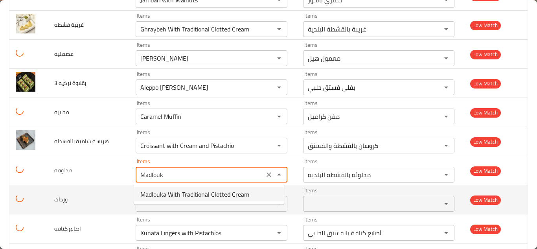
type input "Madlouka With Traditional Clotted Cream"
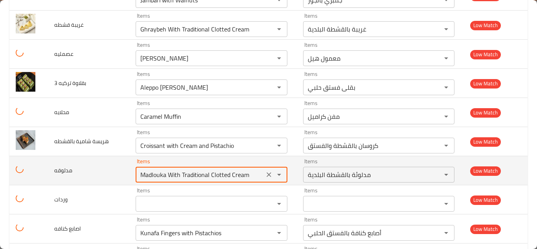
click at [105, 164] on td "مدلوقه" at bounding box center [88, 170] width 81 height 29
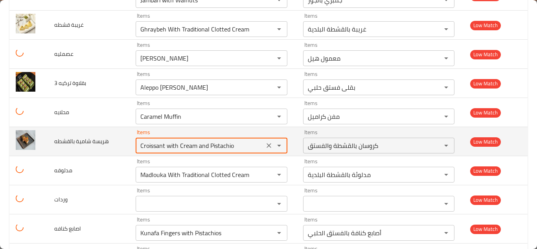
click at [199, 141] on بالقشطه "Croissant with Cream and Pistachio" at bounding box center [200, 145] width 124 height 11
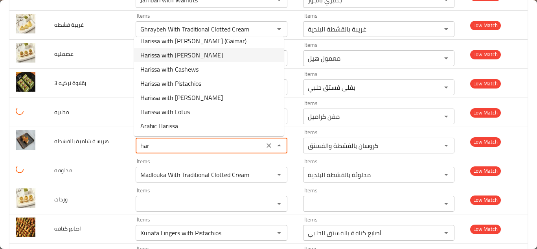
scroll to position [0, 0]
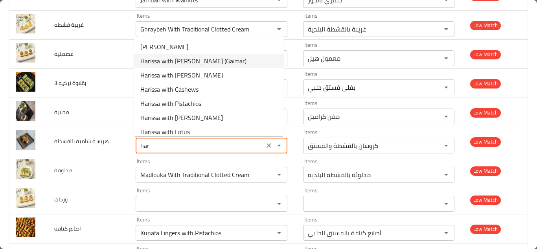
click at [166, 60] on span "Harissa with [PERSON_NAME] (Gaimar)" at bounding box center [193, 60] width 106 height 9
type بالقشطه "Harissa with [PERSON_NAME] (Gaimar)"
type بالقشطه-ar "هريسة بالقشطة قيمر"
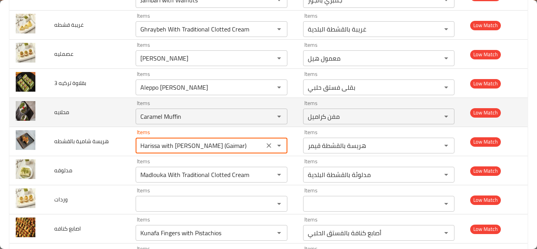
type بالقشطه "Harissa with [PERSON_NAME] (Gaimar)"
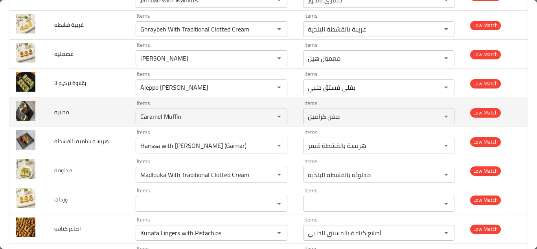
click at [112, 109] on td "محلايه" at bounding box center [88, 112] width 81 height 29
click at [173, 114] on input "Caramel Muffin" at bounding box center [200, 116] width 124 height 11
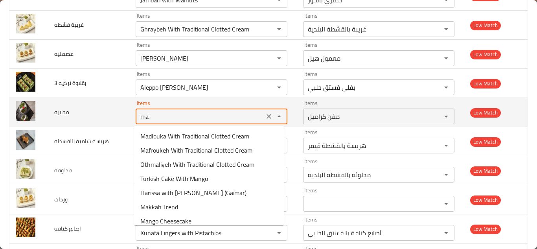
type input "m"
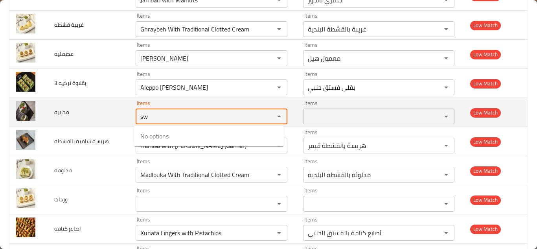
type input "s"
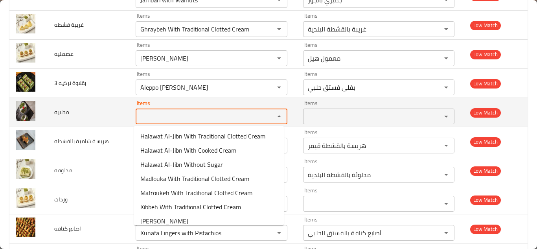
click at [58, 114] on span "محلايه" at bounding box center [61, 112] width 15 height 10
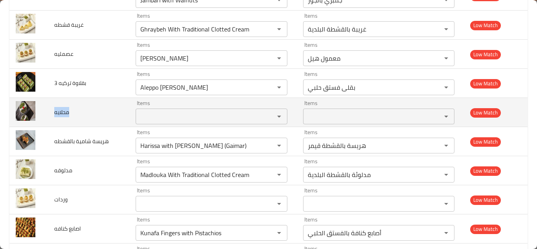
click at [58, 114] on span "محلايه" at bounding box center [61, 112] width 15 height 10
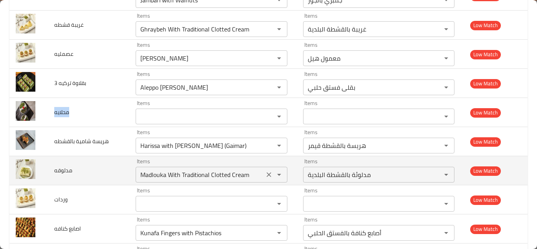
copy span "محلايه"
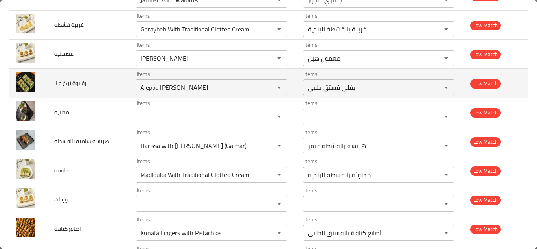
click at [114, 78] on td "بقلاوة تركيه 3" at bounding box center [88, 83] width 81 height 29
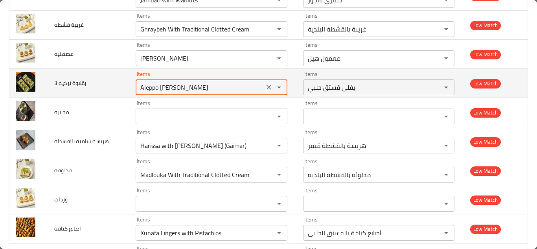
click at [176, 87] on 3 "Aleppo [PERSON_NAME]" at bounding box center [200, 87] width 124 height 11
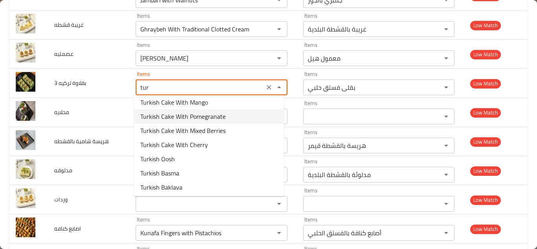
scroll to position [133, 0]
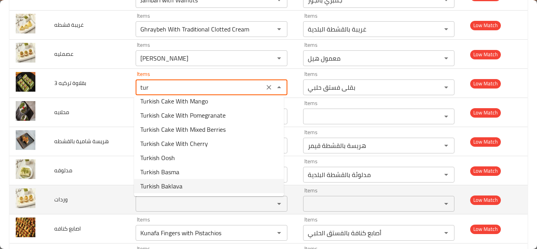
click at [180, 187] on span "Turkish Baklava" at bounding box center [161, 185] width 42 height 9
type 3 "Turkish Baklava"
type 3-ar "بقلاوة تركية"
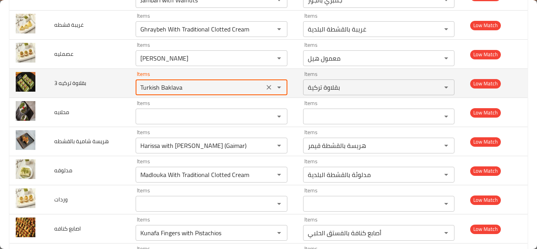
type 3 "Turkish Baklava"
click at [112, 76] on td "بقلاوة تركيه 3" at bounding box center [88, 83] width 81 height 29
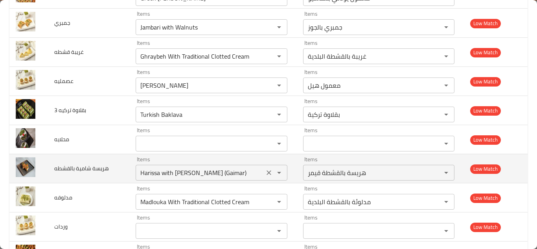
scroll to position [1235, 0]
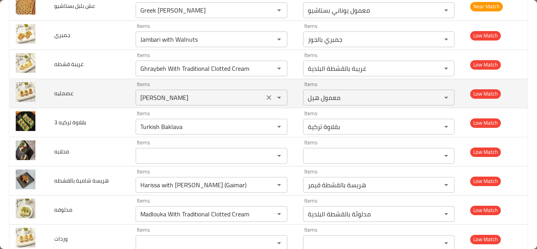
click at [173, 99] on input "[PERSON_NAME]" at bounding box center [200, 97] width 124 height 11
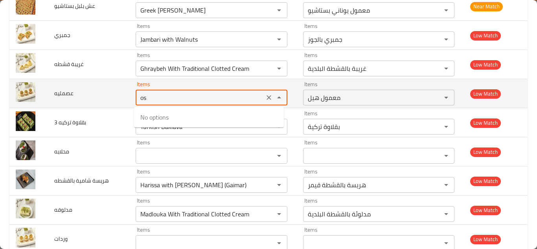
type input "o"
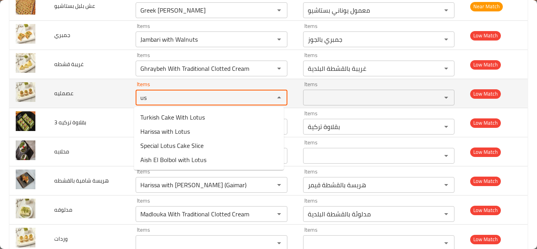
type input "u"
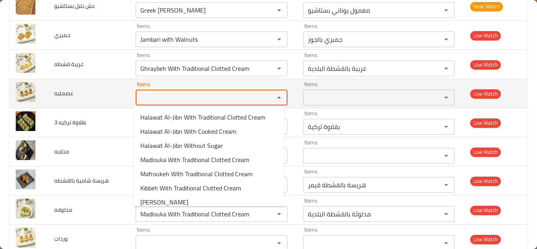
click at [63, 94] on span "عصمليه" at bounding box center [63, 93] width 19 height 10
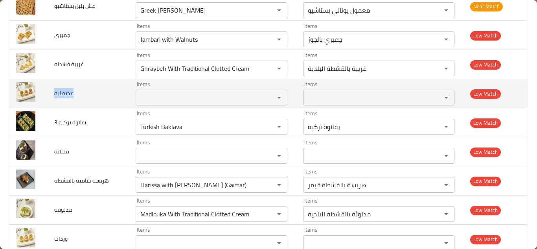
click at [63, 94] on span "عصمليه" at bounding box center [63, 93] width 19 height 10
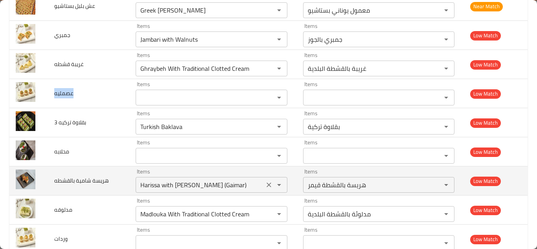
copy span "عصمليه"
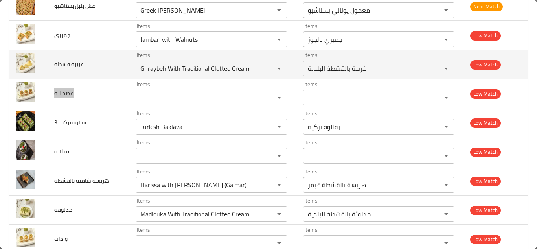
scroll to position [1195, 0]
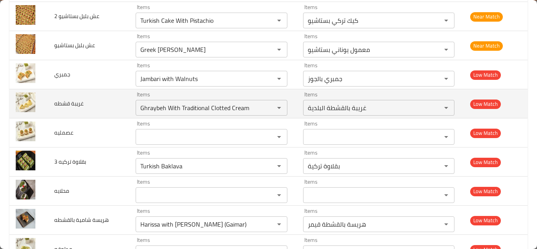
click at [116, 100] on td "غريبة قشطه" at bounding box center [88, 103] width 81 height 29
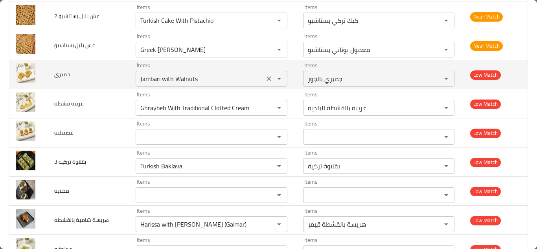
click at [212, 76] on input "Jambari with Walnuts" at bounding box center [200, 78] width 124 height 11
click at [212, 74] on input "Jambari with Walnuts" at bounding box center [200, 78] width 124 height 11
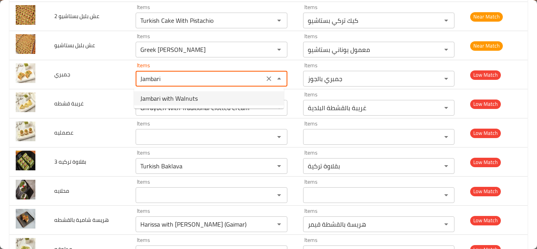
click at [194, 100] on span "Jambari with Walnuts" at bounding box center [168, 98] width 57 height 9
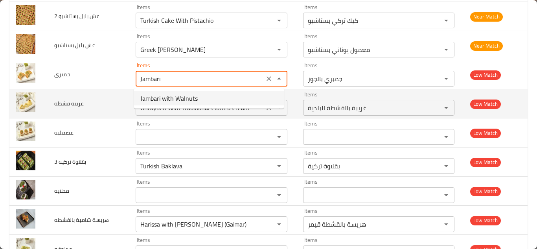
type input "Jambari with Walnuts"
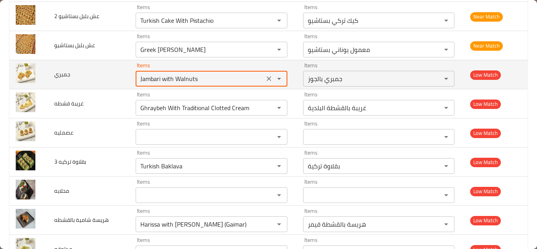
click at [111, 70] on td "جمبري" at bounding box center [88, 74] width 81 height 29
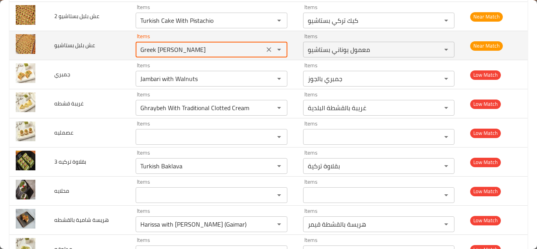
click at [166, 47] on بستاشيو "Greek [PERSON_NAME]" at bounding box center [200, 49] width 124 height 11
type بستاشيو "e"
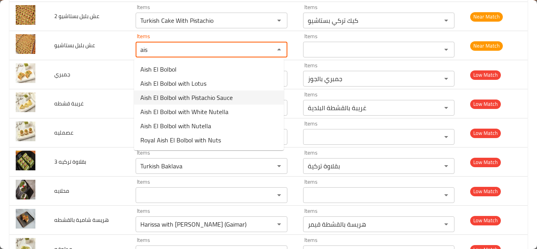
click at [180, 98] on span "Aish El Bolbol with Pistachio Sauce" at bounding box center [186, 97] width 92 height 9
type بستاشيو "Aish El Bolbol with Pistachio Sauce"
type بستاشيو-ar "عش صوص البستاشيو"
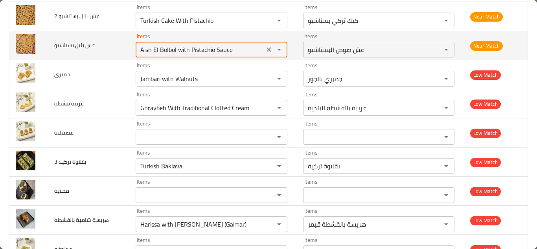
type بستاشيو "Aish El Bolbol with Pistachio Sauce"
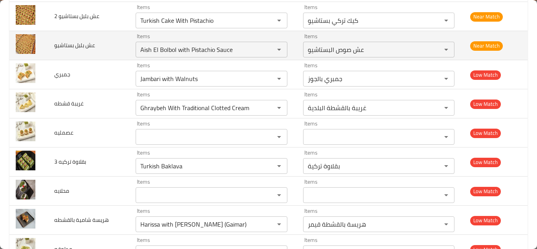
click at [111, 44] on td "عش بلبل بستاشيو" at bounding box center [88, 45] width 81 height 29
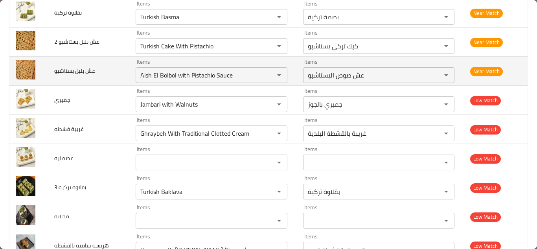
scroll to position [1156, 0]
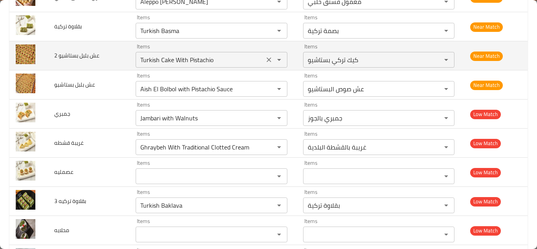
click at [267, 59] on icon "Clear" at bounding box center [269, 59] width 5 height 5
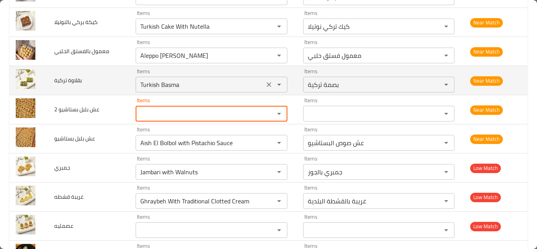
scroll to position [1077, 0]
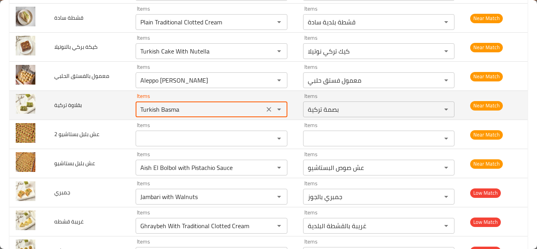
click at [183, 109] on تركية "Turkish Basma" at bounding box center [200, 109] width 124 height 11
click at [193, 108] on تركية "Turkish Basma" at bounding box center [200, 109] width 124 height 11
click at [199, 105] on تركية "Turkish Basma" at bounding box center [200, 109] width 124 height 11
click at [203, 104] on تركية "Turkish Basma" at bounding box center [200, 109] width 124 height 11
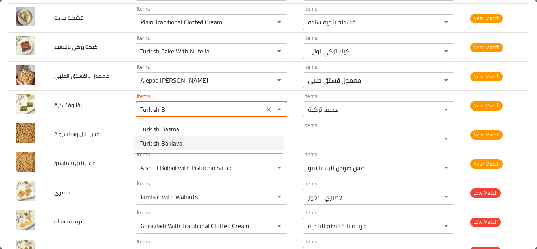
click at [179, 142] on span "Turkish Baklava" at bounding box center [161, 142] width 42 height 9
type تركية "Turkish Baklava"
type تركية-ar "بقلاوة تركية"
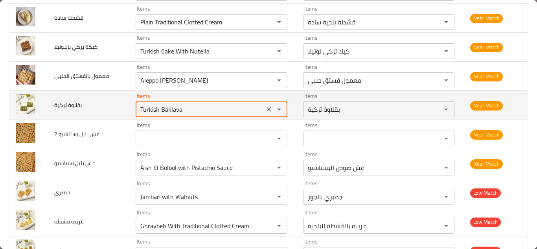
type تركية "Turkish Baklava"
click at [110, 103] on td "بقلاوة تركية" at bounding box center [88, 105] width 81 height 29
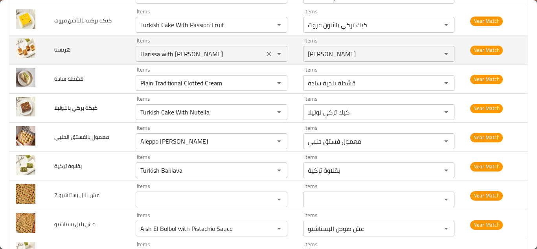
scroll to position [999, 0]
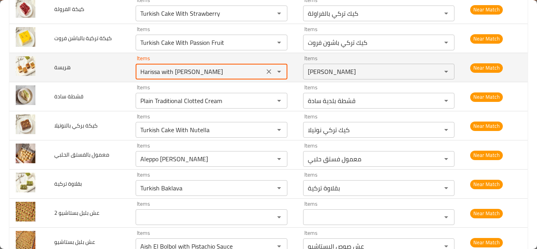
click at [206, 68] on input "Harissa with [PERSON_NAME]" at bounding box center [200, 71] width 124 height 11
click at [221, 68] on input "Harissa with [PERSON_NAME]" at bounding box center [200, 71] width 124 height 11
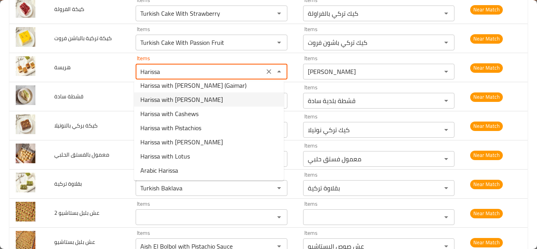
scroll to position [0, 0]
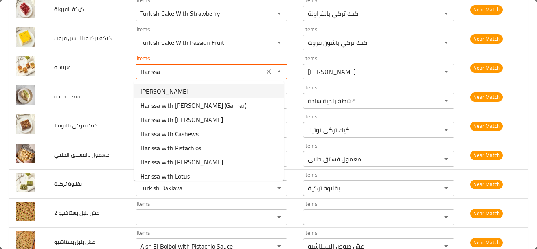
click at [184, 87] on li "[PERSON_NAME]" at bounding box center [209, 91] width 150 height 14
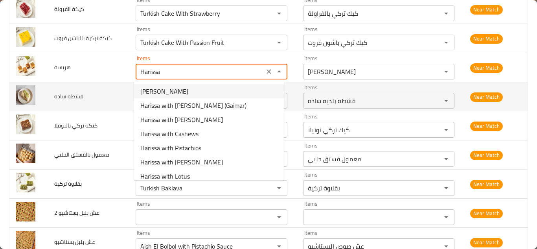
type input "[PERSON_NAME]"
type input "هريسة شامية"
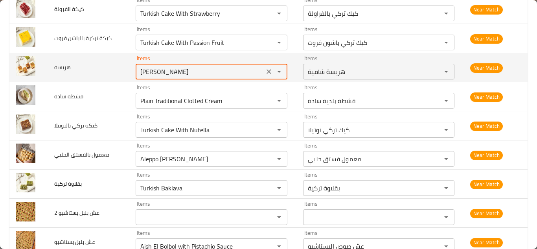
type input "[PERSON_NAME]"
click at [109, 65] on td "هريسة" at bounding box center [88, 67] width 81 height 29
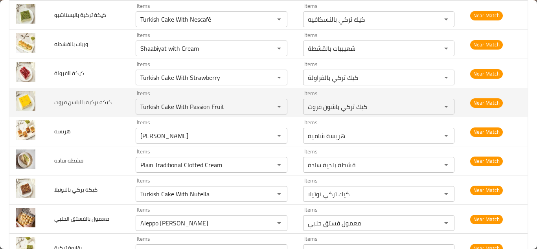
scroll to position [920, 0]
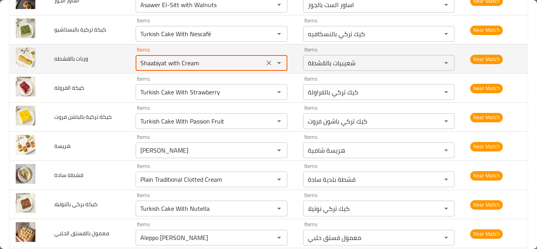
click at [180, 60] on بالقشطه "Shaabiyat with Cream" at bounding box center [200, 62] width 124 height 11
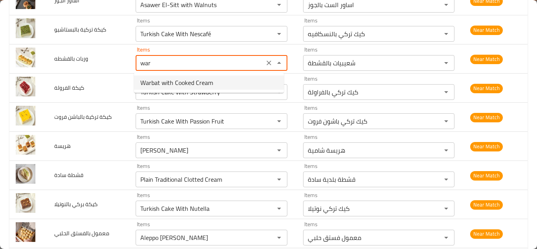
click at [174, 81] on span "Warbat with Cooked Cream" at bounding box center [176, 82] width 73 height 9
type بالقشطه "Warbat with Cooked Cream"
type بالقشطه-ar "وربات بالقشطة المطبوخة"
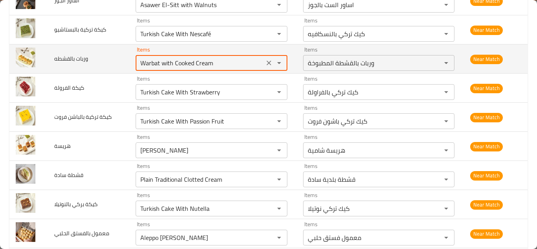
type بالقشطه "Warbat with Cooked Cream"
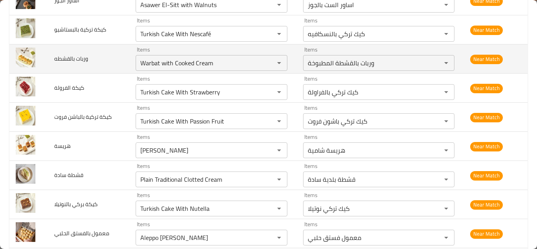
click at [110, 59] on td "وربات بالقشطه" at bounding box center [88, 58] width 81 height 29
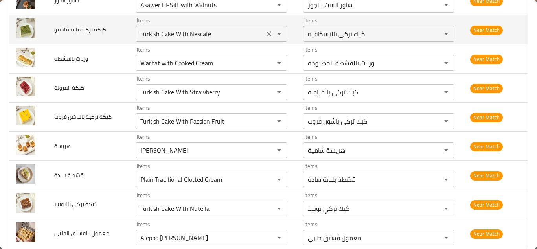
click at [221, 31] on بالبستاشيو "Turkish Cake With Nescafé" at bounding box center [200, 33] width 124 height 11
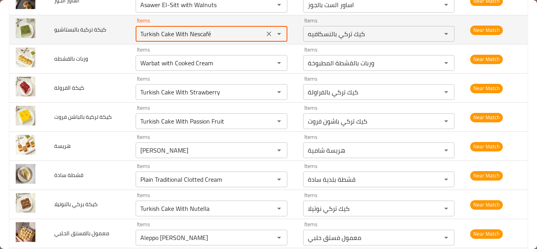
click at [226, 30] on بالبستاشيو "Turkish Cake With Nescafé" at bounding box center [200, 33] width 124 height 11
click at [229, 29] on بالبستاشيو "Turkish Cake With Nescafé" at bounding box center [200, 33] width 124 height 11
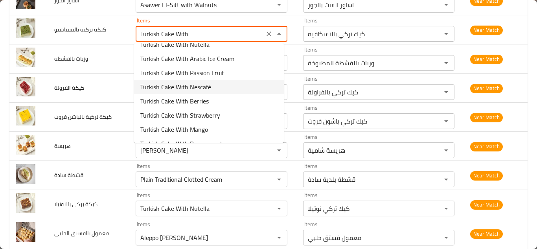
scroll to position [12, 0]
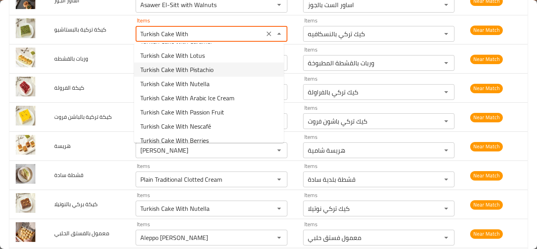
click at [216, 72] on بالبستاشيو-option-2 "Turkish Cake With Pistachio" at bounding box center [209, 70] width 150 height 14
type بالبستاشيو "Turkish Cake With Pistachio"
type بالبستاشيو-ar "كيك تركي بستاشيو"
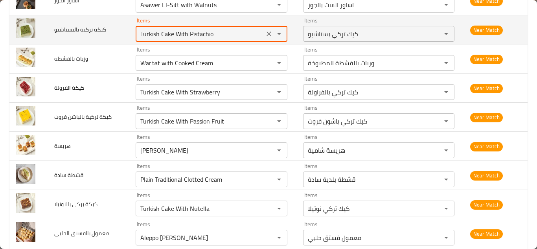
type بالبستاشيو "Turkish Cake With Pistachio"
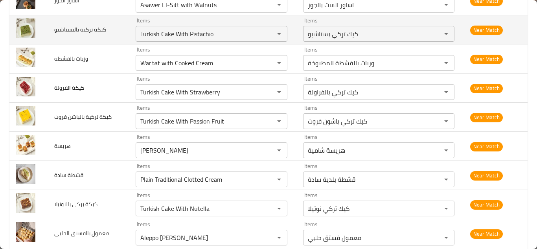
click at [123, 32] on td "كيكة تركية بالبستاشيو" at bounding box center [88, 29] width 81 height 29
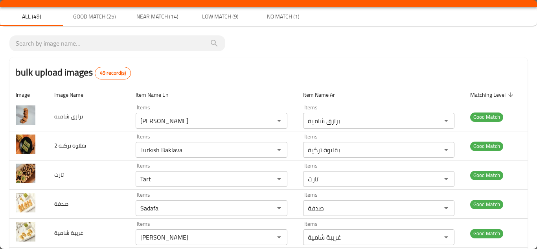
scroll to position [0, 0]
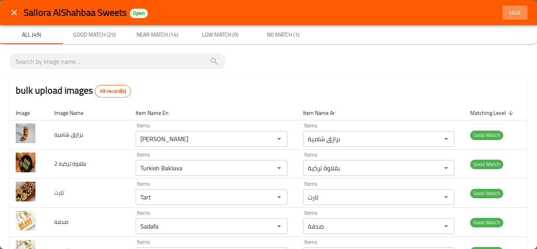
click at [514, 13] on span "Save" at bounding box center [515, 13] width 19 height 10
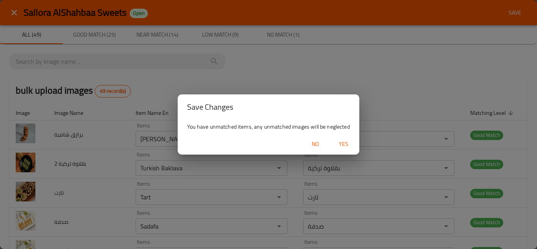
click at [344, 141] on span "Yes" at bounding box center [343, 144] width 19 height 10
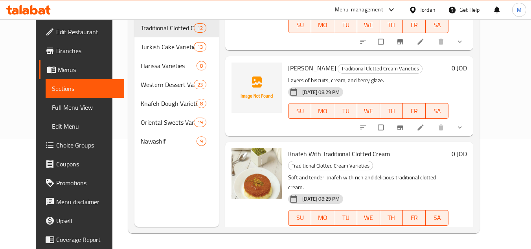
scroll to position [669, 0]
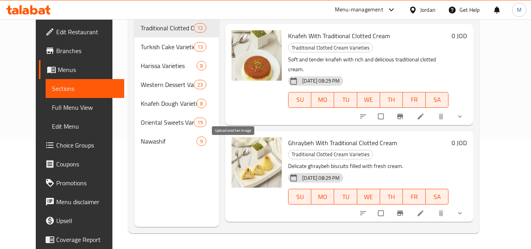
click at [239, 242] on icon "upload picture" at bounding box center [242, 245] width 7 height 6
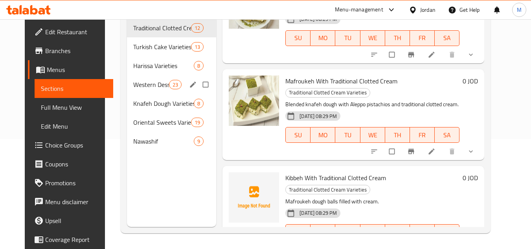
scroll to position [315, 0]
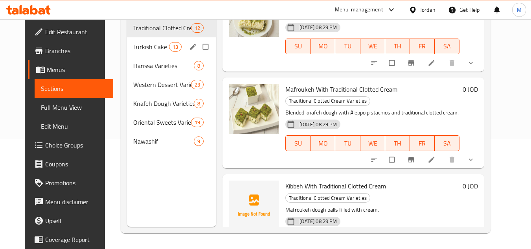
click at [134, 40] on div "Turkish Cake Varieties 13" at bounding box center [171, 46] width 89 height 19
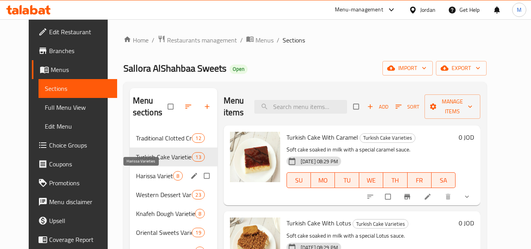
click at [150, 180] on span "Harissa Varieties" at bounding box center [154, 175] width 37 height 9
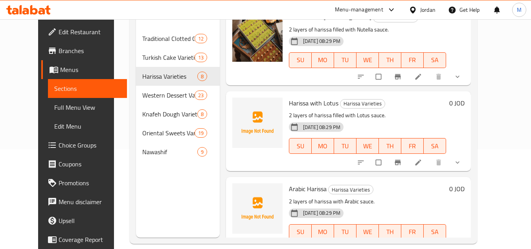
scroll to position [110, 0]
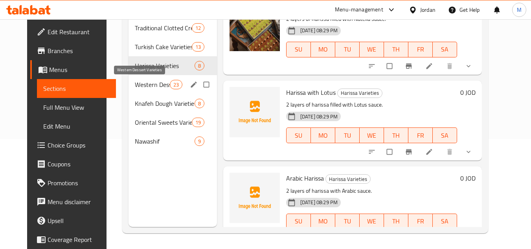
click at [151, 83] on span "Western Dessert Varieties" at bounding box center [152, 84] width 35 height 9
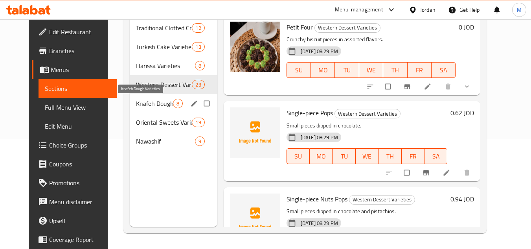
click at [136, 108] on span "Knafeh Dough Varieties" at bounding box center [154, 103] width 37 height 9
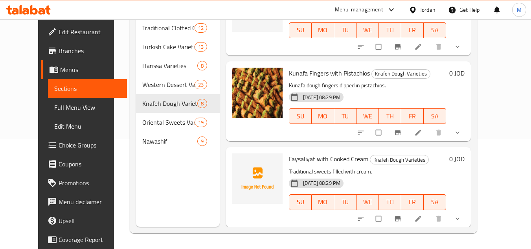
scroll to position [470, 0]
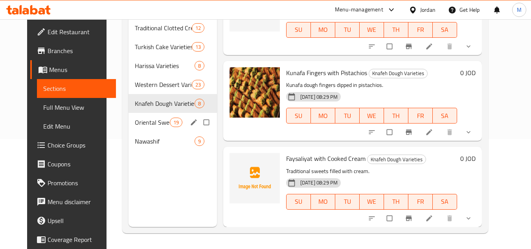
click at [141, 117] on div "Oriental Sweets Varieties 19" at bounding box center [173, 122] width 89 height 19
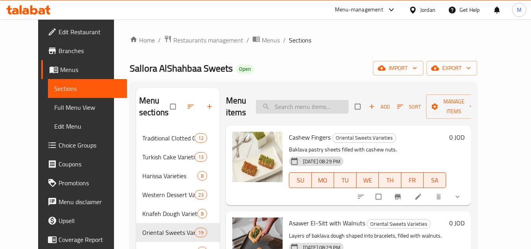
click at [305, 107] on input "search" at bounding box center [302, 107] width 93 height 14
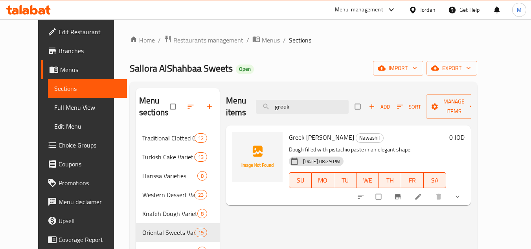
click at [308, 71] on div "Sallora AlShahbaa Sweets Open import export" at bounding box center [304, 68] width 348 height 15
click at [236, 138] on button "upload picture" at bounding box center [244, 143] width 16 height 16
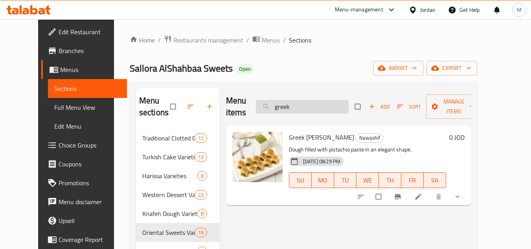
click at [298, 107] on input "greek" at bounding box center [302, 107] width 93 height 14
click at [297, 107] on input "greek" at bounding box center [302, 107] width 93 height 14
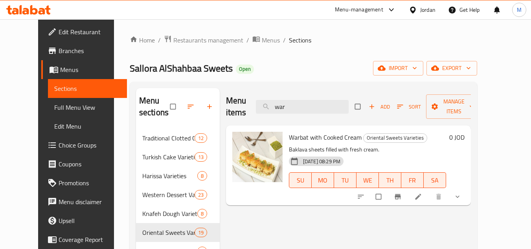
type input "war"
click at [421, 198] on icon at bounding box center [418, 197] width 6 height 6
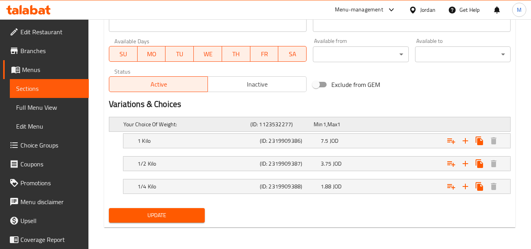
scroll to position [359, 0]
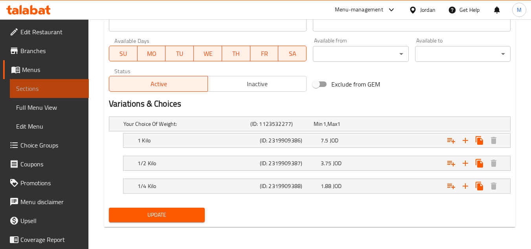
click at [55, 85] on span "Sections" at bounding box center [49, 88] width 66 height 9
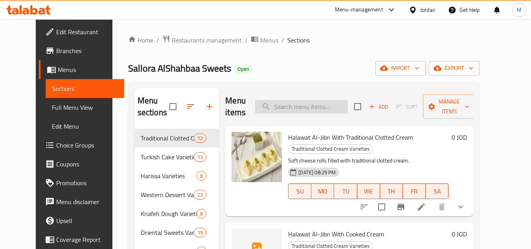
click at [301, 105] on input "search" at bounding box center [301, 107] width 93 height 14
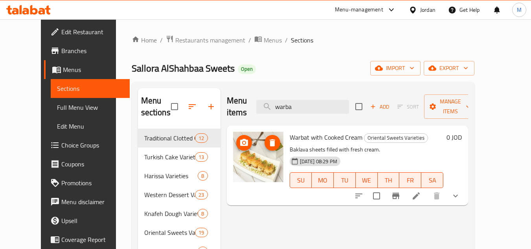
click at [240, 138] on icon "upload picture" at bounding box center [244, 142] width 9 height 9
click at [299, 100] on input "warba" at bounding box center [302, 107] width 93 height 14
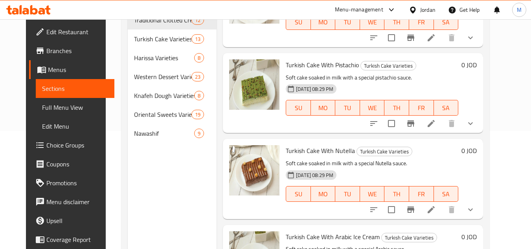
scroll to position [1180, 0]
type input "M"
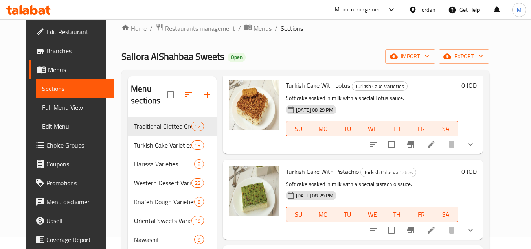
scroll to position [0, 0]
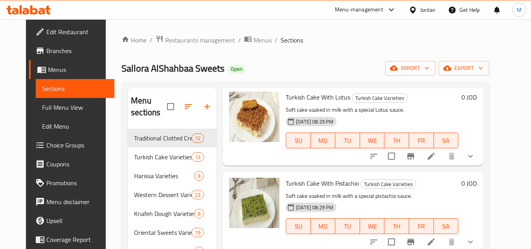
click at [505, 140] on div "Home / Restaurants management / Menus / Sections Sallora AlShahbaa Sweets Open …" at bounding box center [306, 209] width 400 height 380
click at [57, 108] on span "Full Menu View" at bounding box center [75, 107] width 66 height 9
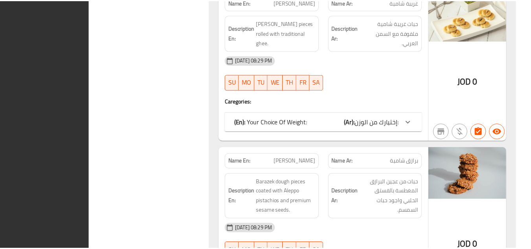
scroll to position [14494, 0]
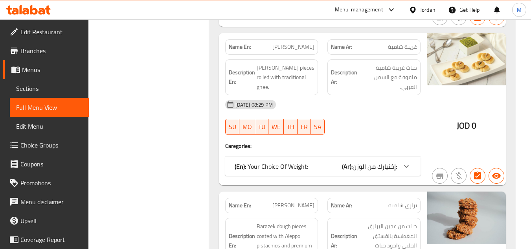
click at [32, 13] on icon at bounding box center [33, 9] width 7 height 9
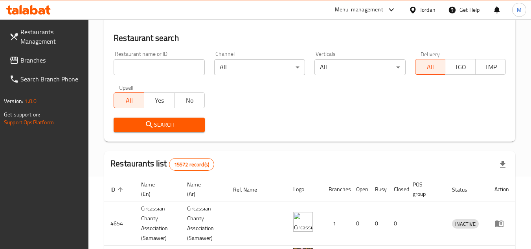
scroll to position [79, 0]
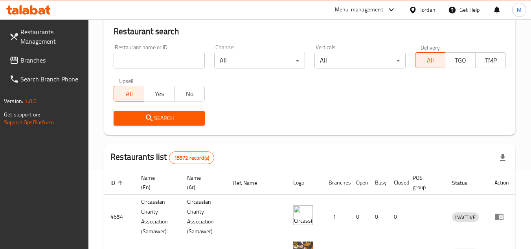
click at [188, 60] on input "search" at bounding box center [159, 61] width 91 height 16
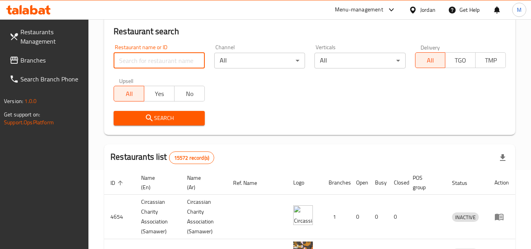
paste input "623507"
type input "623507"
click button "Search" at bounding box center [159, 118] width 91 height 15
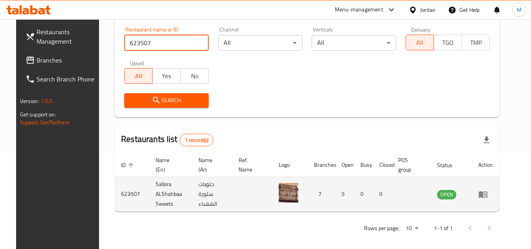
scroll to position [102, 0]
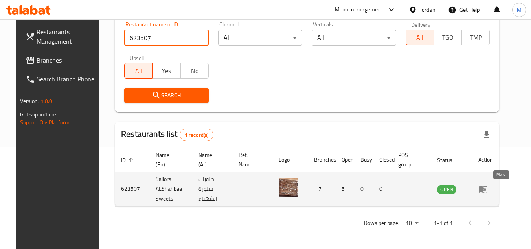
click at [488, 192] on icon "enhanced table" at bounding box center [483, 189] width 9 height 7
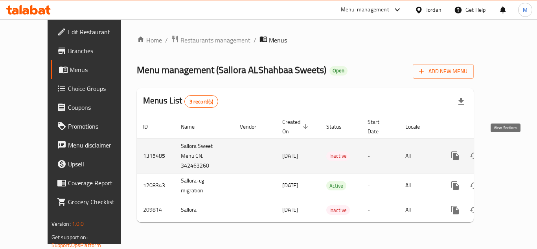
click at [511, 146] on link "enhanced table" at bounding box center [512, 155] width 19 height 19
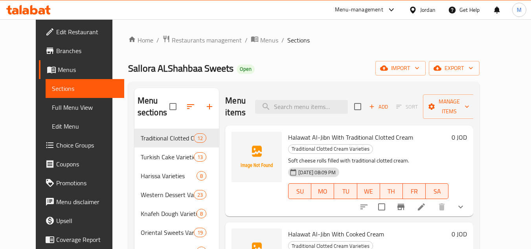
click at [290, 59] on div "Home / Restaurants management / Menus / Sections Sallora ALShahbaa Sweets Open …" at bounding box center [304, 189] width 352 height 308
click at [421, 66] on icon "button" at bounding box center [417, 68] width 8 height 8
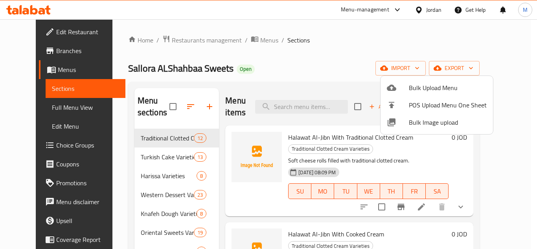
click at [416, 120] on span "Bulk Image upload" at bounding box center [448, 122] width 78 height 9
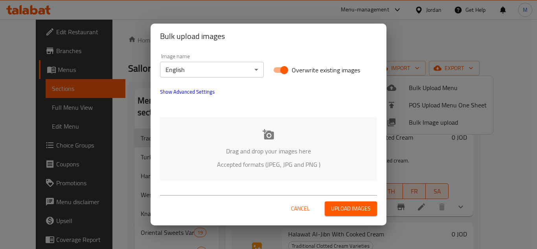
click at [244, 71] on body "​ Menu-management Jordan Get Help M Edit Restaurant Branches Menus Sections Ful…" at bounding box center [268, 134] width 537 height 230
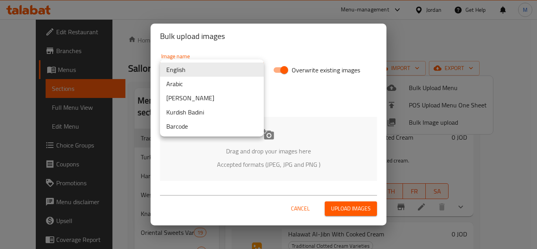
click at [201, 85] on li "Arabic" at bounding box center [212, 84] width 104 height 14
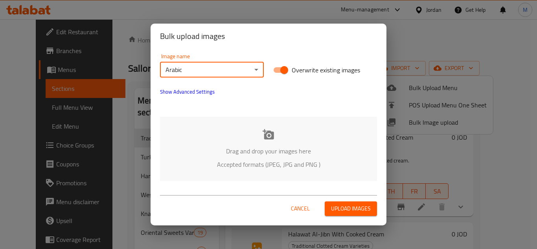
click at [202, 148] on p "Drag and drop your images here" at bounding box center [269, 150] width 194 height 9
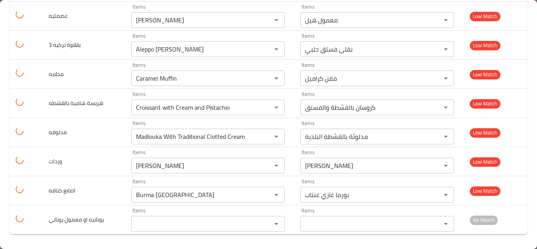
scroll to position [1313, 0]
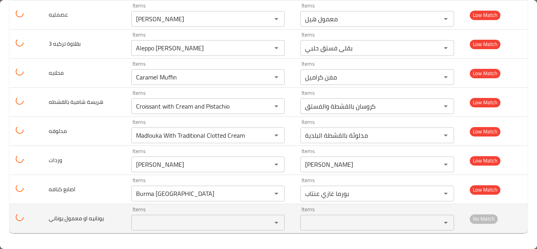
click at [165, 225] on يوناني "Items" at bounding box center [197, 222] width 126 height 11
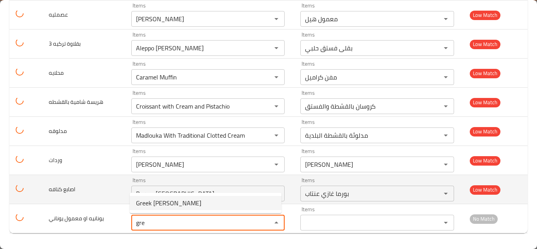
click at [166, 205] on span "Greek [PERSON_NAME]" at bounding box center [168, 202] width 65 height 9
type يوناني "Greek [PERSON_NAME]"
type يوناني-ar "معمول يوناني بستاشيو"
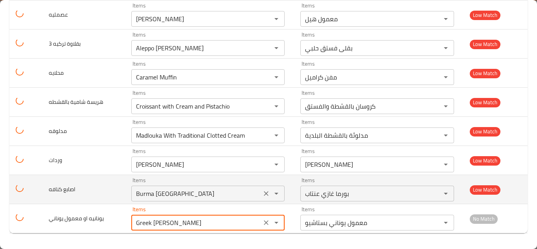
type يوناني "Greek [PERSON_NAME]"
click at [196, 193] on كنافه "Burma [GEOGRAPHIC_DATA]" at bounding box center [197, 193] width 126 height 11
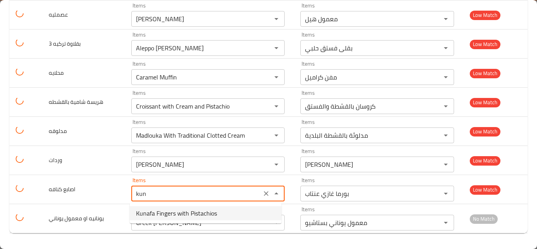
click at [186, 211] on span "Kunafa Fingers with Pistachios" at bounding box center [176, 212] width 81 height 9
type كنافه "Kunafa Fingers with Pistachios"
type كنافه-ar "أصابع كنافة بالفستق الحلبي"
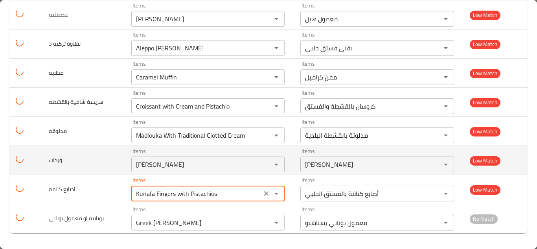
type كنافه "Kunafa Fingers with Pistachios"
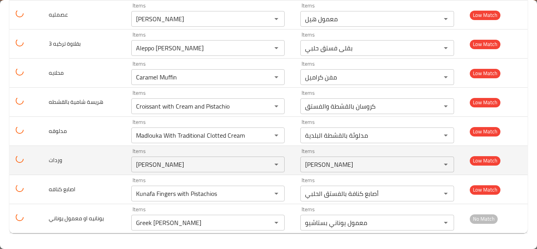
click at [121, 164] on td "وردات" at bounding box center [83, 160] width 83 height 29
click at [166, 163] on input "[PERSON_NAME]" at bounding box center [197, 164] width 126 height 11
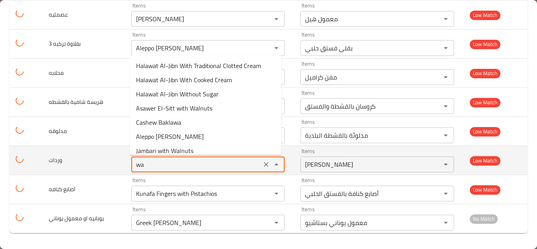
type input "war"
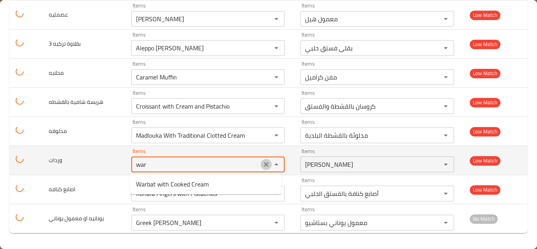
click at [262, 164] on icon "Clear" at bounding box center [266, 164] width 8 height 8
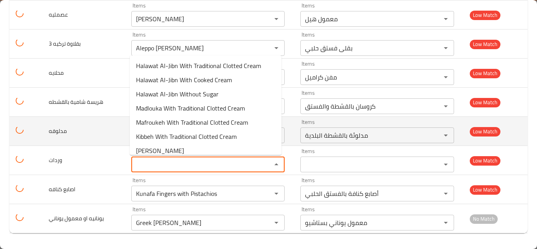
click at [104, 138] on td "مدلوقه" at bounding box center [83, 131] width 83 height 29
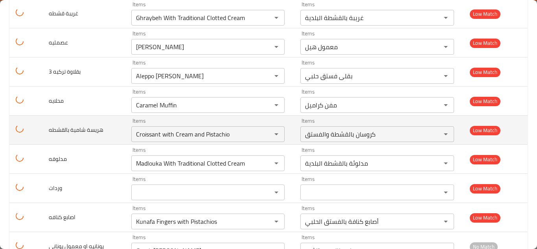
scroll to position [1274, 0]
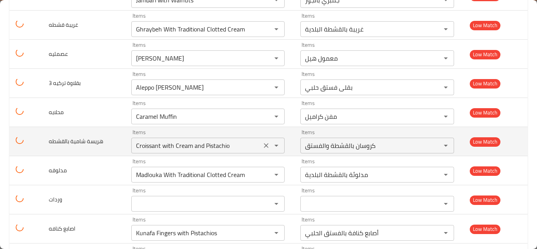
click at [183, 142] on بالقشطه "Croissant with Cream and Pistachio" at bounding box center [197, 145] width 126 height 11
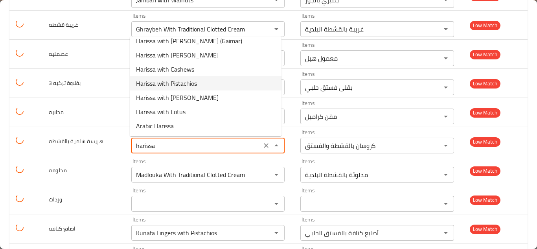
scroll to position [0, 0]
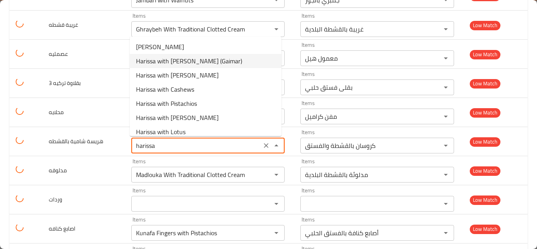
click at [222, 61] on بالقشطه-option-1 "Harissa with [PERSON_NAME] (Gaimar)" at bounding box center [206, 61] width 152 height 14
type بالقشطه "Harissa with [PERSON_NAME] (Gaimar)"
type بالقشطه-ar "هريسة بالقشطة قيمر"
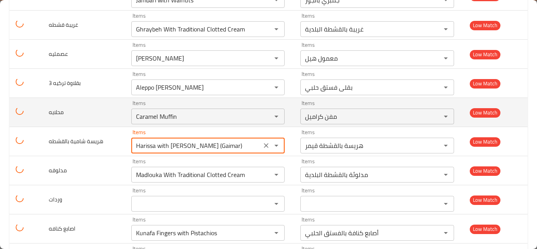
type بالقشطه "Harissa with [PERSON_NAME] (Gaimar)"
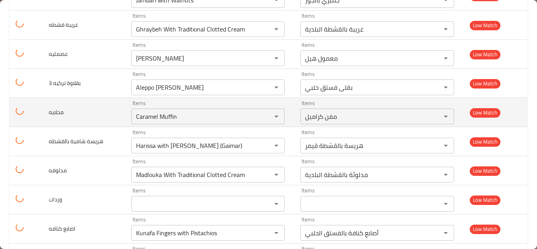
click at [118, 111] on td "محلايه" at bounding box center [83, 112] width 83 height 29
click at [262, 116] on icon "Clear" at bounding box center [266, 116] width 8 height 8
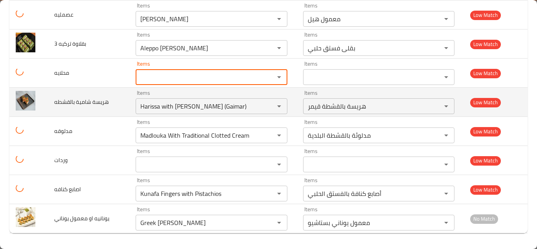
scroll to position [1274, 0]
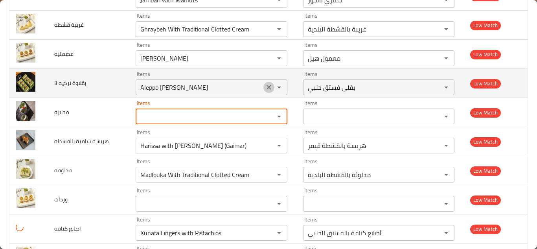
click at [267, 87] on icon "Clear" at bounding box center [269, 87] width 5 height 5
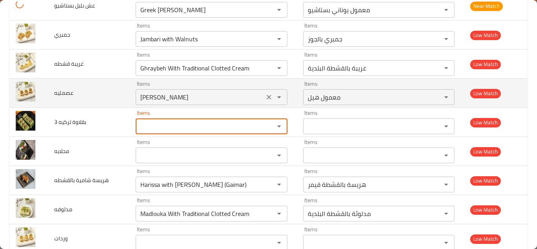
scroll to position [1235, 0]
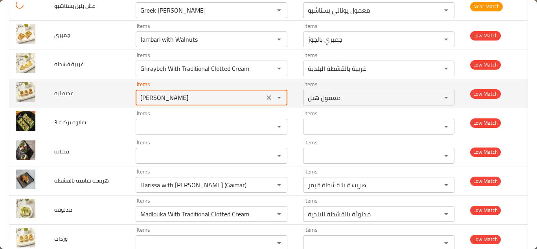
click at [197, 94] on input "[PERSON_NAME]" at bounding box center [200, 97] width 124 height 11
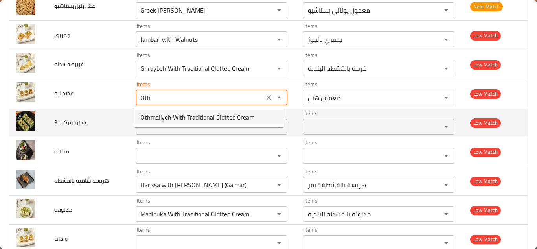
click at [188, 112] on span "Othmaliyeh With Traditional Clotted Cream" at bounding box center [197, 116] width 114 height 9
type input "Othmaliyeh With Traditional Clotted Cream"
type input "عصملية بالقشطة البلدية"
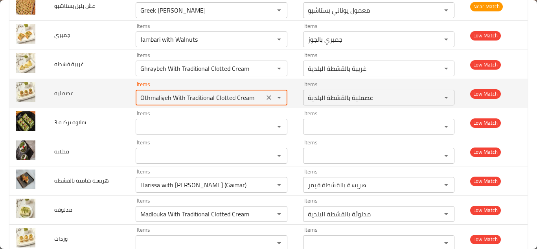
type input "Othmaliyeh With Traditional Clotted Cream"
click at [110, 84] on td "عصمليه" at bounding box center [88, 93] width 81 height 29
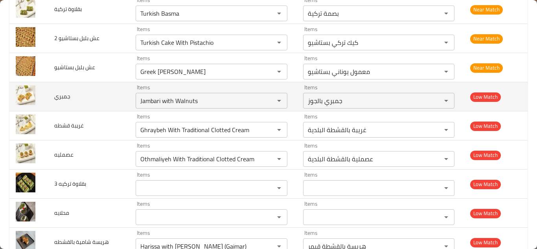
scroll to position [1156, 0]
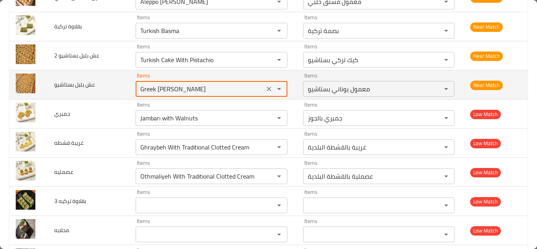
click at [195, 89] on بستاشيو "Greek [PERSON_NAME]" at bounding box center [200, 88] width 124 height 11
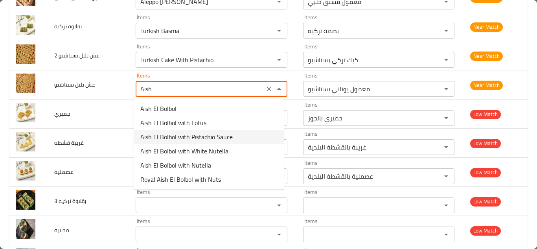
click at [194, 136] on span "Aish El Bolbol with Pistachio Sauce" at bounding box center [186, 136] width 92 height 9
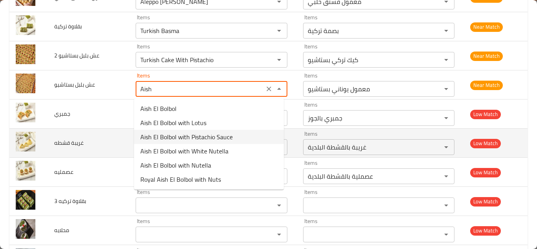
type بستاشيو "Aish El Bolbol with Pistachio Sauce"
type بستاشيو-ar "عش صوص البستاشيو"
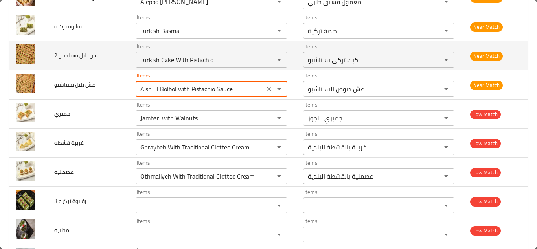
type بستاشيو "Aish El Bolbol with Pistachio Sauce"
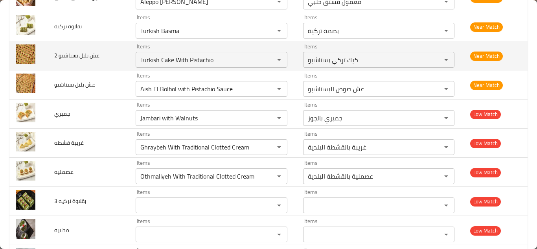
click at [119, 60] on td "عش بلبل بستاشيو 2" at bounding box center [88, 55] width 81 height 29
click at [267, 59] on icon "Clear" at bounding box center [269, 59] width 5 height 5
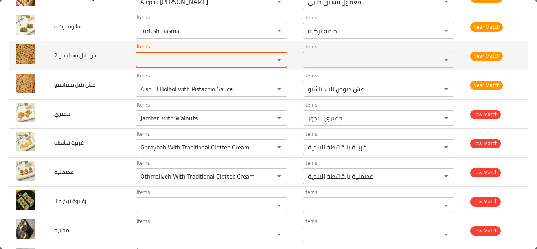
scroll to position [1117, 0]
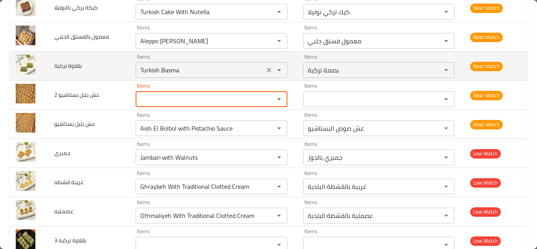
click at [187, 68] on تركية "Turkish Basma" at bounding box center [200, 70] width 124 height 11
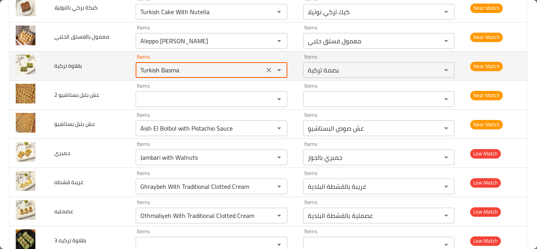
click at [203, 67] on تركية "Turkish Basma" at bounding box center [200, 70] width 124 height 11
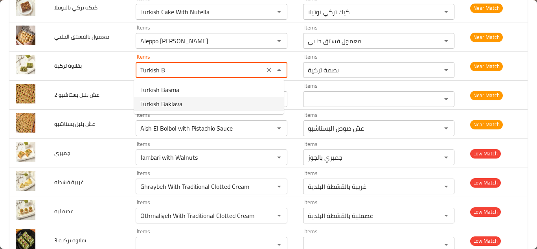
click at [199, 102] on تركية-option-1 "Turkish Baklava" at bounding box center [209, 104] width 150 height 14
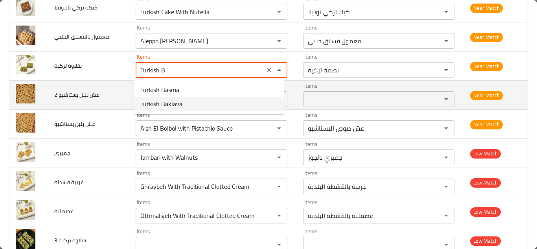
type تركية "Turkish Baklava"
type تركية-ar "بقلاوة تركية"
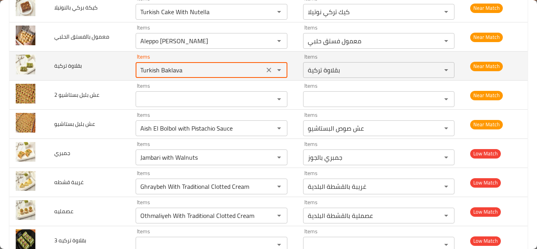
type تركية "Turkish Baklava"
click at [122, 61] on td "بقلاوة تركية" at bounding box center [88, 66] width 81 height 29
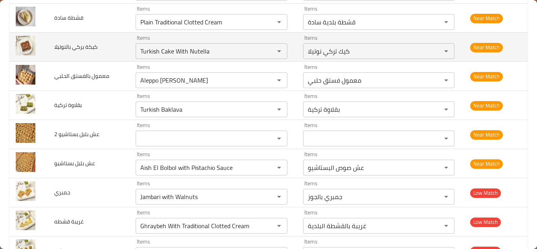
scroll to position [1038, 0]
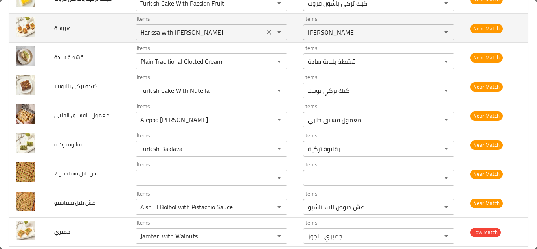
click at [204, 27] on input "Harissa with [PERSON_NAME]" at bounding box center [200, 32] width 124 height 11
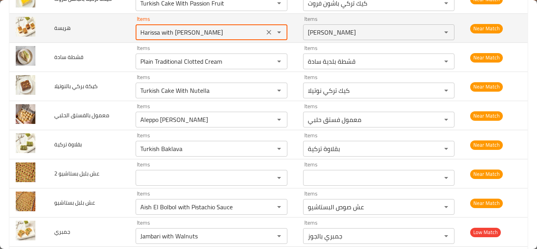
click at [213, 26] on div "Harissa with Almonds Items" at bounding box center [212, 32] width 152 height 16
click at [215, 28] on input "Harissa with [PERSON_NAME]" at bounding box center [200, 32] width 124 height 11
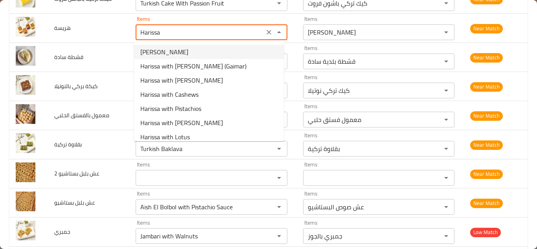
click at [189, 49] on li "[PERSON_NAME]" at bounding box center [209, 52] width 150 height 14
type input "[PERSON_NAME]"
type input "هريسة شامية"
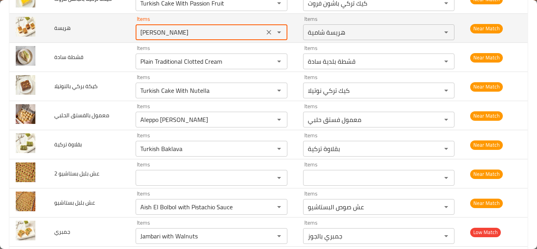
type input "[PERSON_NAME]"
click at [115, 30] on td "هريسة" at bounding box center [88, 28] width 81 height 29
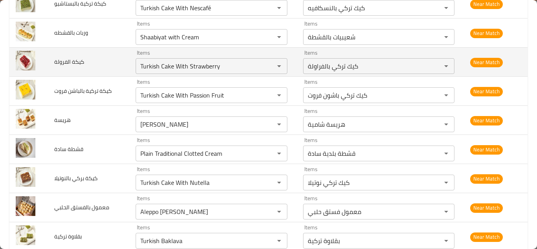
scroll to position [920, 0]
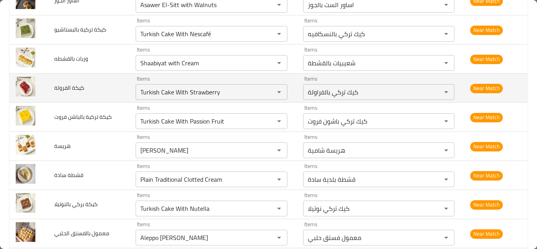
click at [116, 85] on td "كيكة الفرولة" at bounding box center [88, 88] width 81 height 29
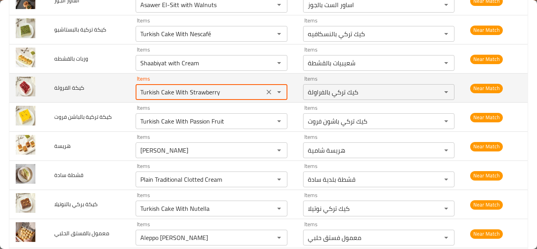
click at [199, 88] on الفرولة "Turkish Cake With Strawberry" at bounding box center [200, 92] width 124 height 11
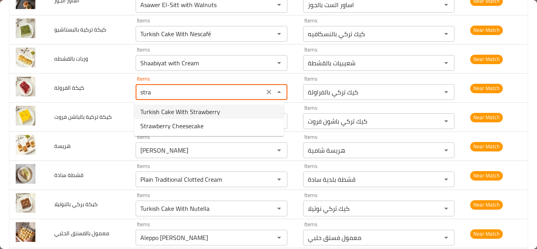
click at [191, 112] on span "Turkish Cake With Strawberry" at bounding box center [180, 111] width 80 height 9
type الفرولة "Turkish Cake With Strawberry"
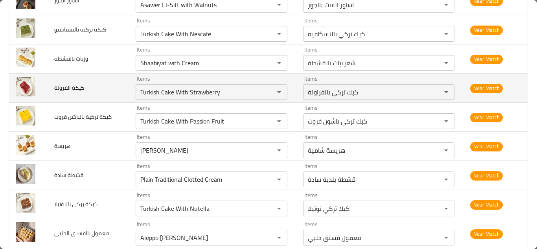
click at [109, 81] on td "كيكة الفرولة" at bounding box center [88, 88] width 81 height 29
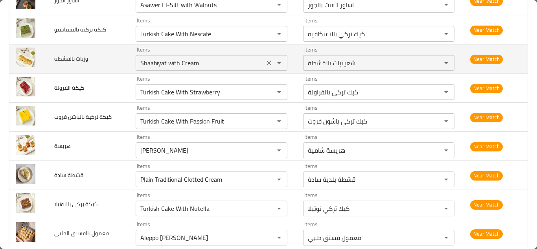
click at [179, 64] on بالقشطه "Shaabiyat with Cream" at bounding box center [200, 62] width 124 height 11
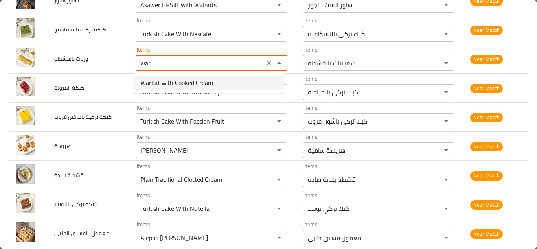
click at [168, 83] on span "Warbat with Cooked Cream" at bounding box center [176, 82] width 73 height 9
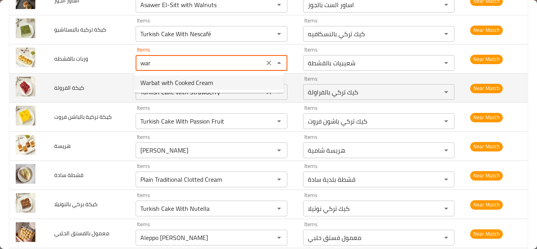
type بالقشطه "Warbat with Cooked Cream"
type بالقشطه-ar "وربات بالقشطة المطبوخة"
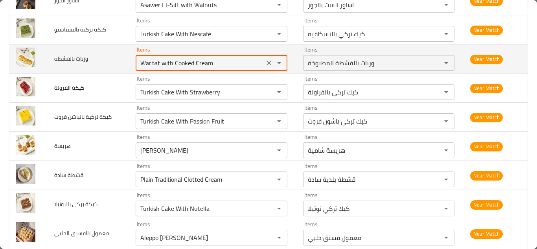
type بالقشطه "Warbat with Cooked Cream"
click at [116, 58] on td "وربات بالقشطه" at bounding box center [88, 58] width 81 height 29
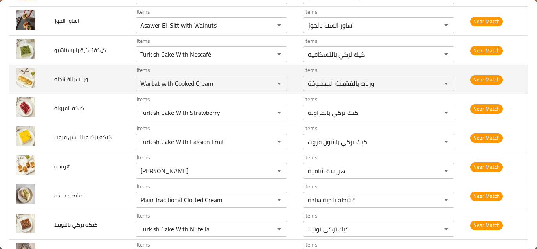
scroll to position [881, 0]
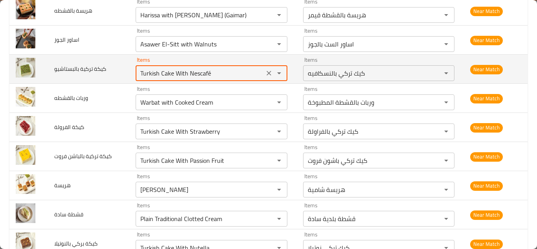
click at [217, 72] on بالبستاشيو "Turkish Cake With Nescafé" at bounding box center [200, 73] width 124 height 11
click at [224, 71] on بالبستاشيو "Turkish Cake With Nescafé" at bounding box center [200, 73] width 124 height 11
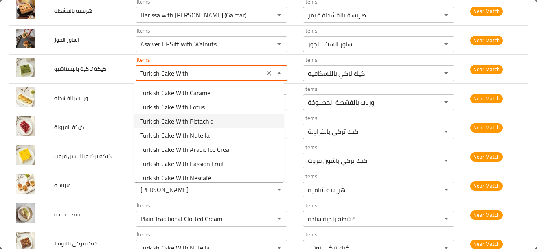
click at [214, 122] on بالبستاشيو-option-2 "Turkish Cake With Pistachio" at bounding box center [209, 121] width 150 height 14
type بالبستاشيو "Turkish Cake With Pistachio"
type بالبستاشيو-ar "كيك تركي بستاشيو"
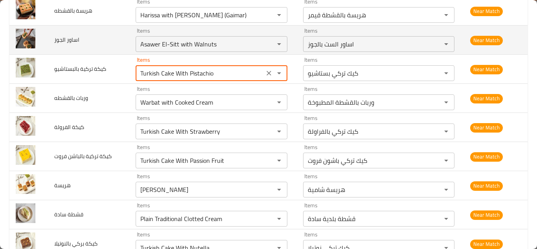
type بالبستاشيو "Turkish Cake With Pistachio"
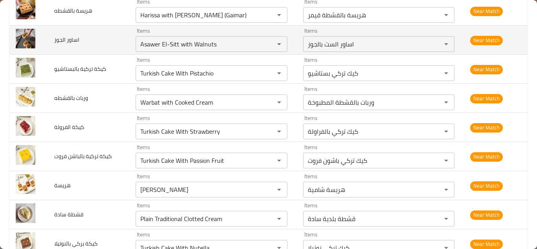
click at [127, 39] on td "اساور الجوز" at bounding box center [88, 40] width 81 height 29
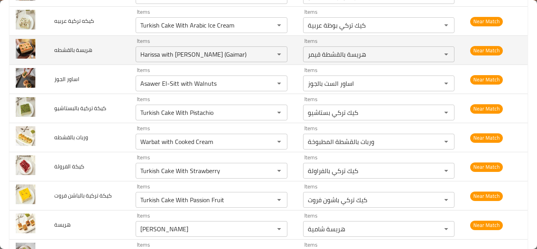
scroll to position [802, 0]
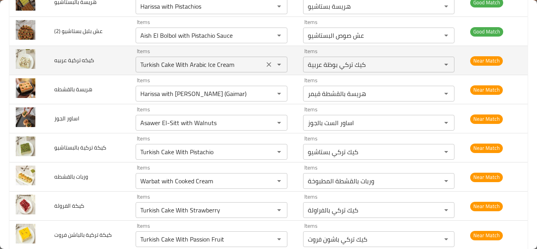
click at [178, 62] on عربيه "Turkish Cake With Arabic Ice Cream" at bounding box center [200, 64] width 124 height 11
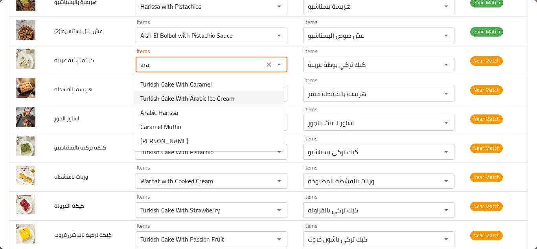
click at [184, 96] on span "Turkish Cake With Arabic Ice Cream" at bounding box center [187, 98] width 94 height 9
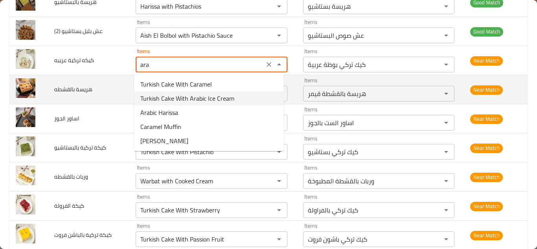
type عربيه "Turkish Cake With Arabic Ice Cream"
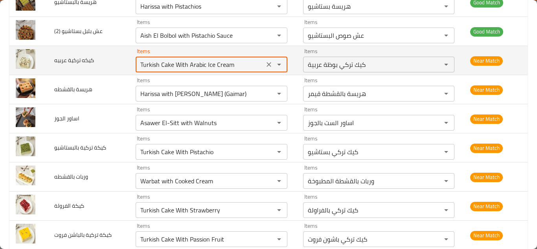
drag, startPoint x: 107, startPoint y: 57, endPoint x: 112, endPoint y: 57, distance: 5.9
click at [109, 57] on td "كيكه تركية عربيه" at bounding box center [88, 60] width 81 height 29
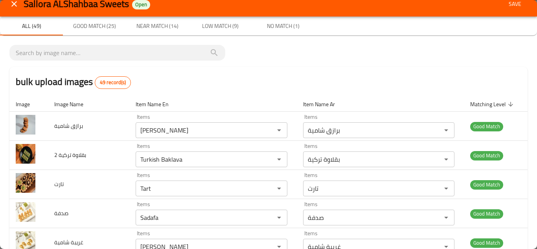
scroll to position [0, 0]
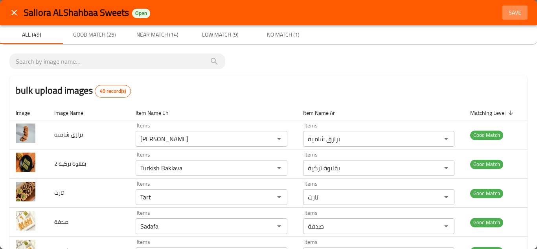
click at [512, 10] on span "Save" at bounding box center [515, 13] width 19 height 10
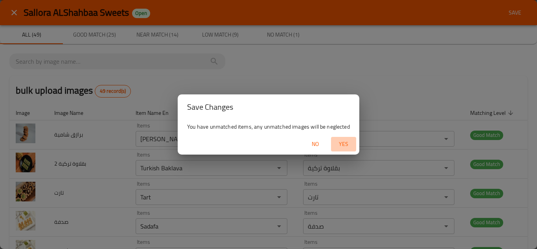
click at [345, 142] on span "Yes" at bounding box center [343, 144] width 19 height 10
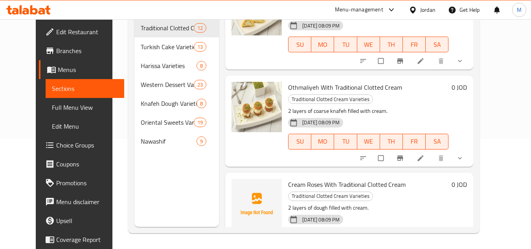
scroll to position [824, 0]
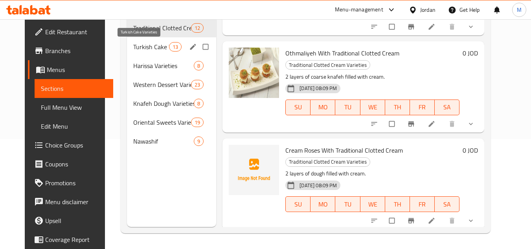
click at [133, 43] on span "Turkish Cake Varieties" at bounding box center [151, 46] width 36 height 9
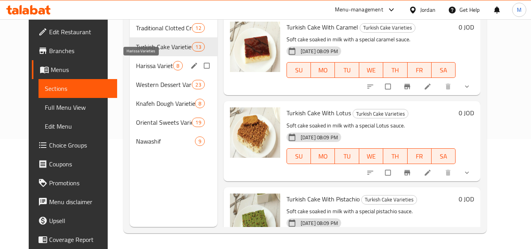
click at [136, 61] on span "Harissa Varieties" at bounding box center [154, 65] width 37 height 9
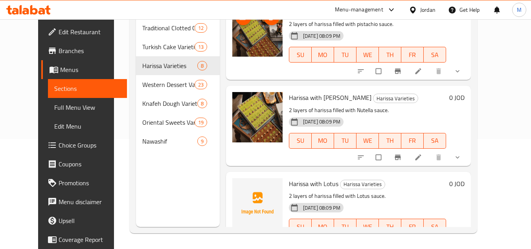
scroll to position [393, 0]
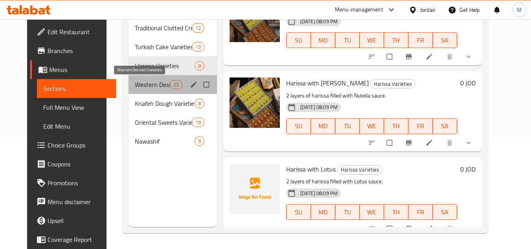
click at [138, 84] on span "Western Dessert Varieties" at bounding box center [152, 84] width 35 height 9
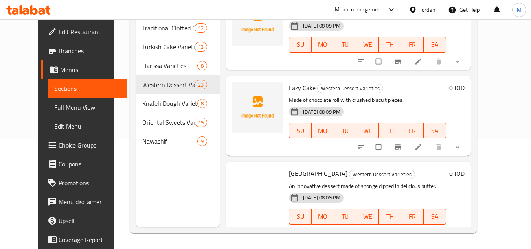
scroll to position [1759, 0]
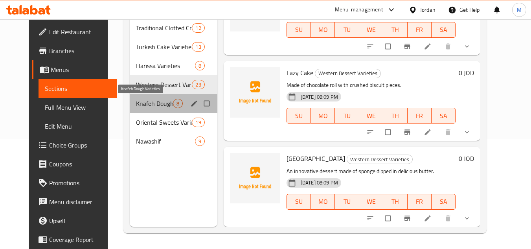
click at [140, 103] on span "Knafeh Dough Varieties" at bounding box center [154, 103] width 37 height 9
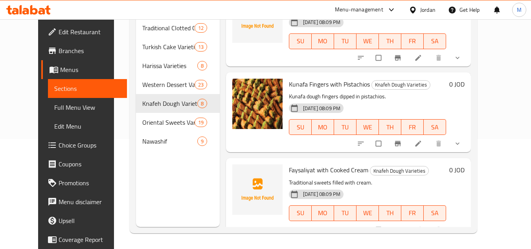
scroll to position [470, 0]
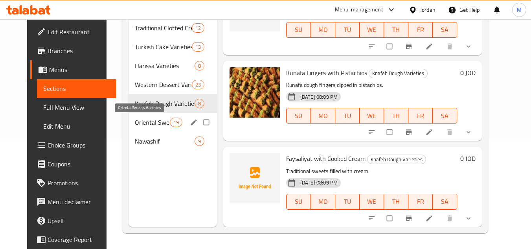
click at [135, 121] on span "Oriental Sweets Varieties" at bounding box center [152, 122] width 35 height 9
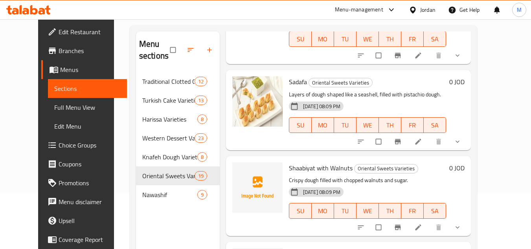
scroll to position [110, 0]
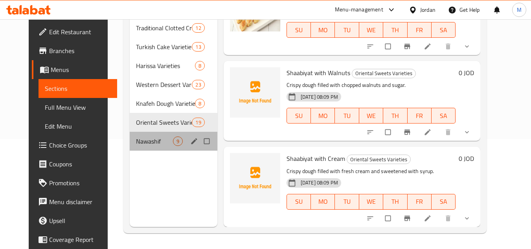
click at [130, 135] on div "Nawashif 9" at bounding box center [174, 141] width 88 height 19
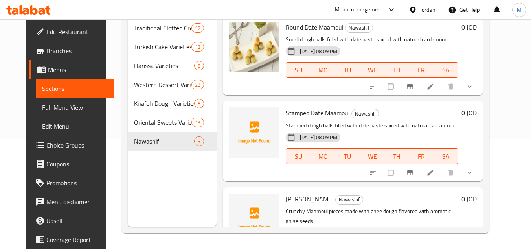
drag, startPoint x: 61, startPoint y: 104, endPoint x: 68, endPoint y: 105, distance: 6.8
click at [61, 104] on span "Full Menu View" at bounding box center [75, 107] width 66 height 9
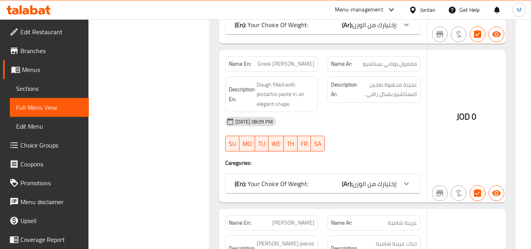
scroll to position [14463, 0]
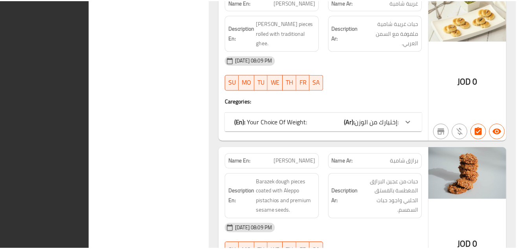
scroll to position [14494, 0]
